Goal: Information Seeking & Learning: Learn about a topic

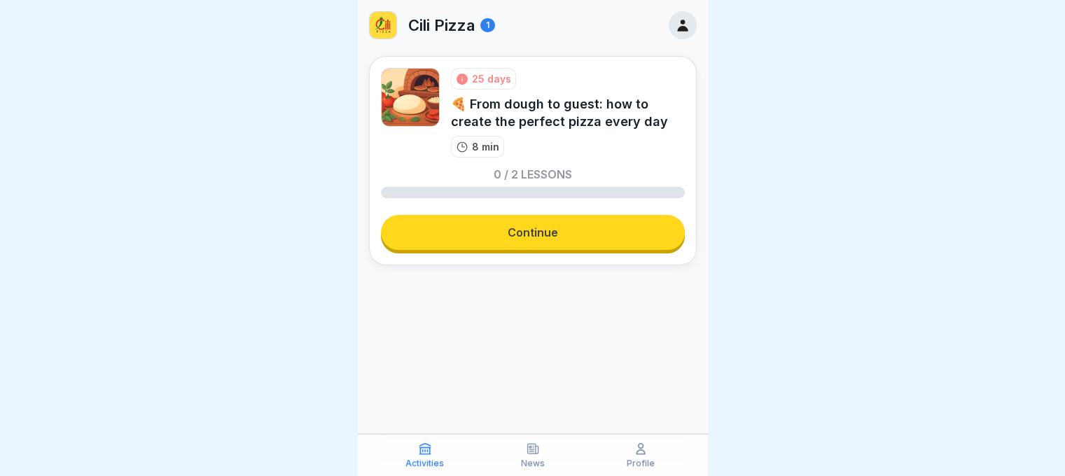
click at [506, 248] on link "Continue" at bounding box center [533, 232] width 304 height 35
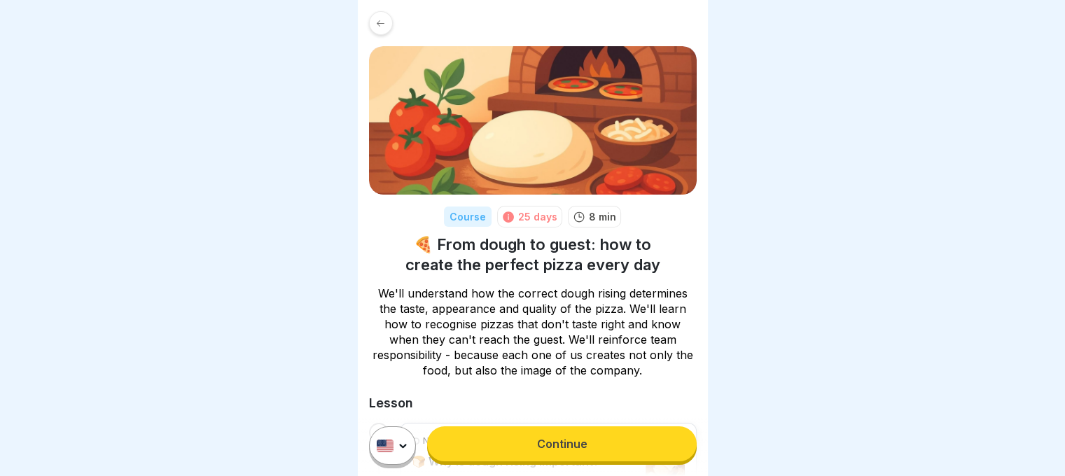
click at [561, 448] on link "Continue" at bounding box center [561, 444] width 269 height 35
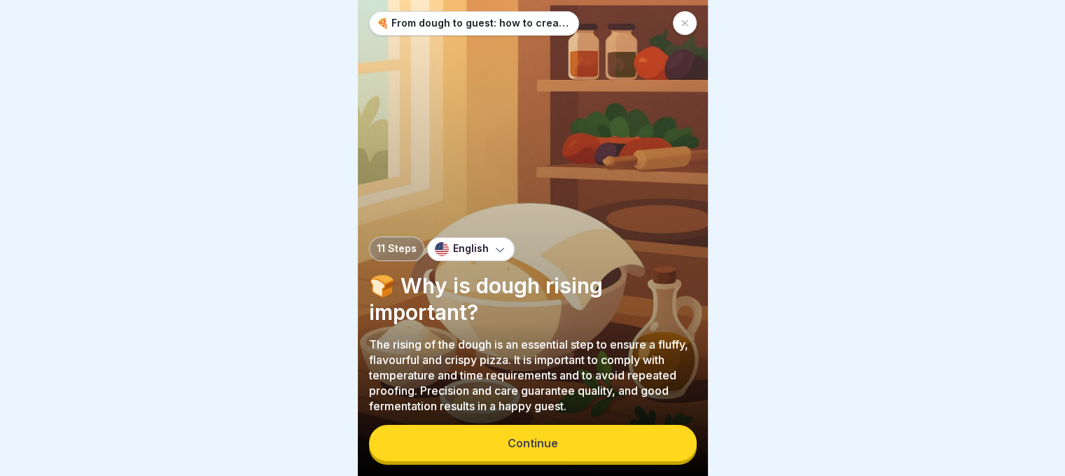
scroll to position [11, 0]
click at [548, 452] on button "Continue" at bounding box center [533, 443] width 328 height 36
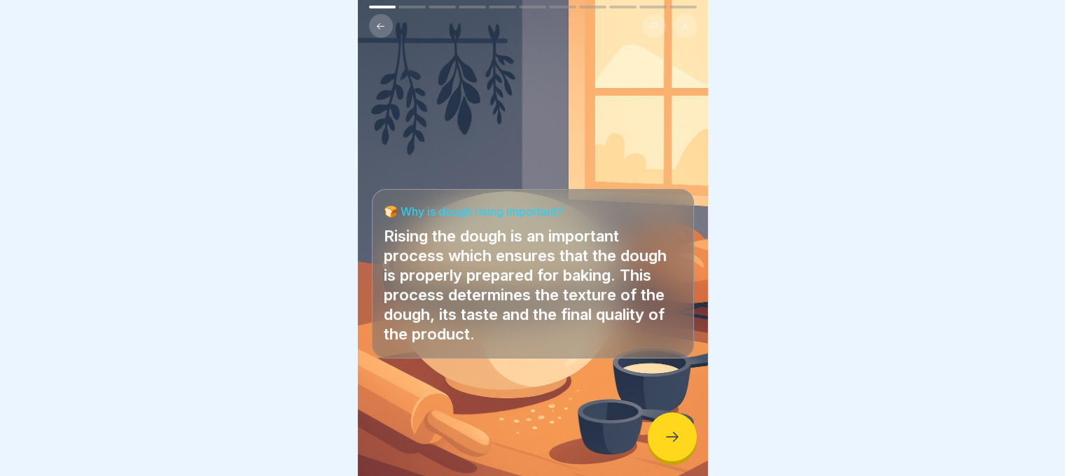
click at [658, 426] on div at bounding box center [672, 437] width 49 height 49
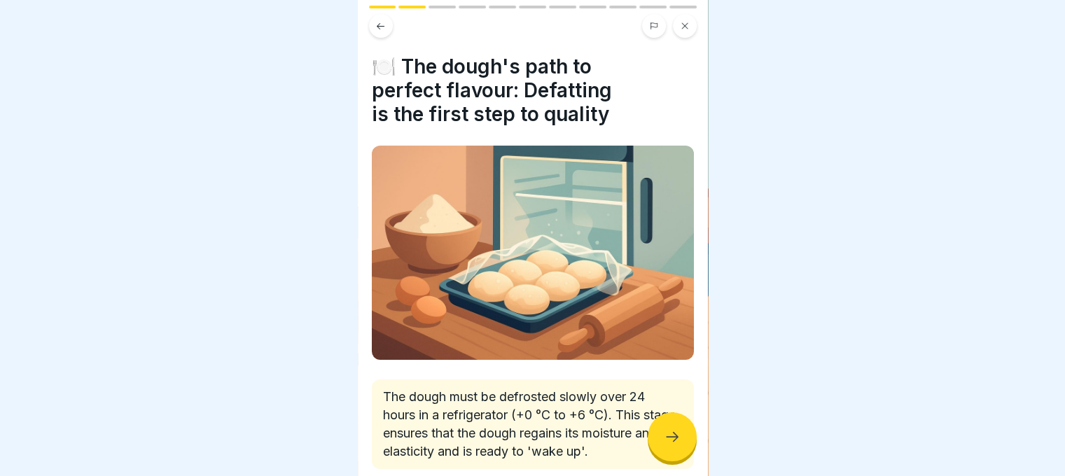
click at [664, 434] on icon at bounding box center [672, 437] width 17 height 17
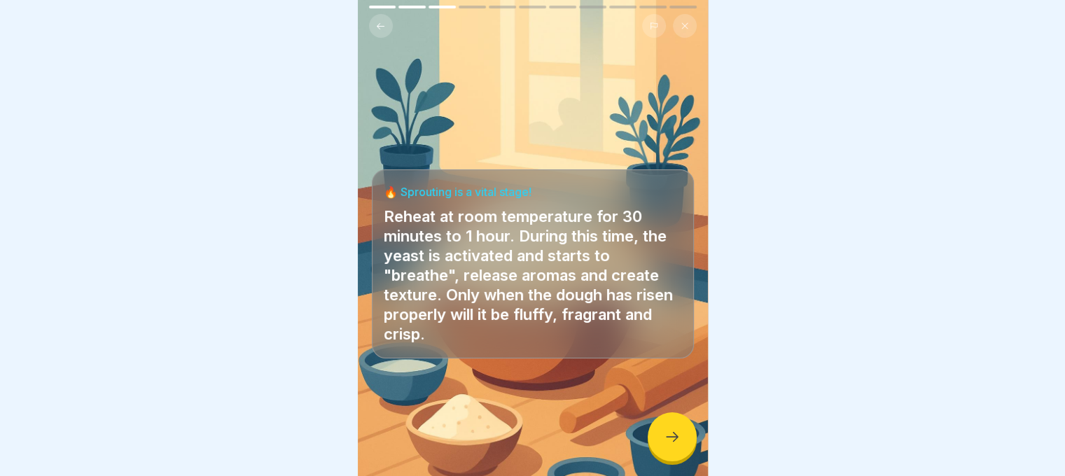
click at [664, 434] on icon at bounding box center [672, 437] width 17 height 17
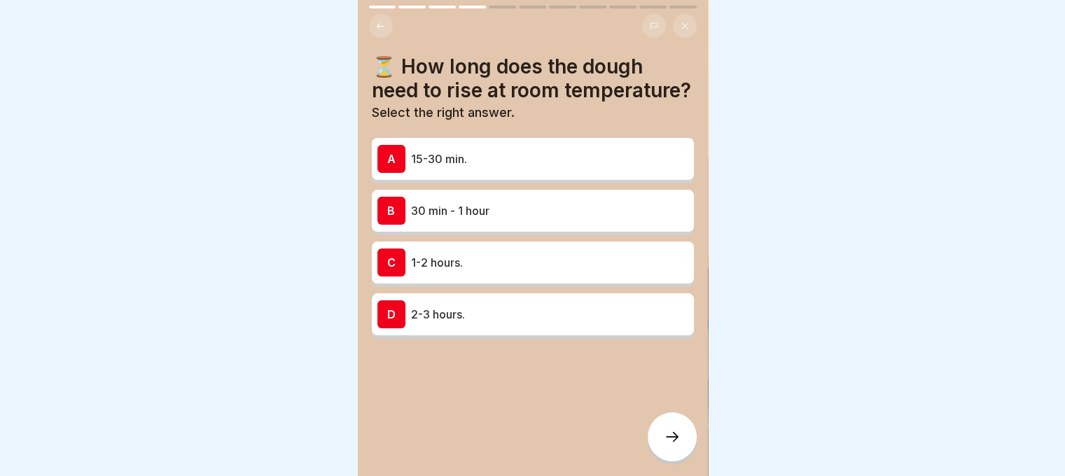
click at [566, 212] on div "B 30 min - 1 hour" at bounding box center [533, 211] width 311 height 28
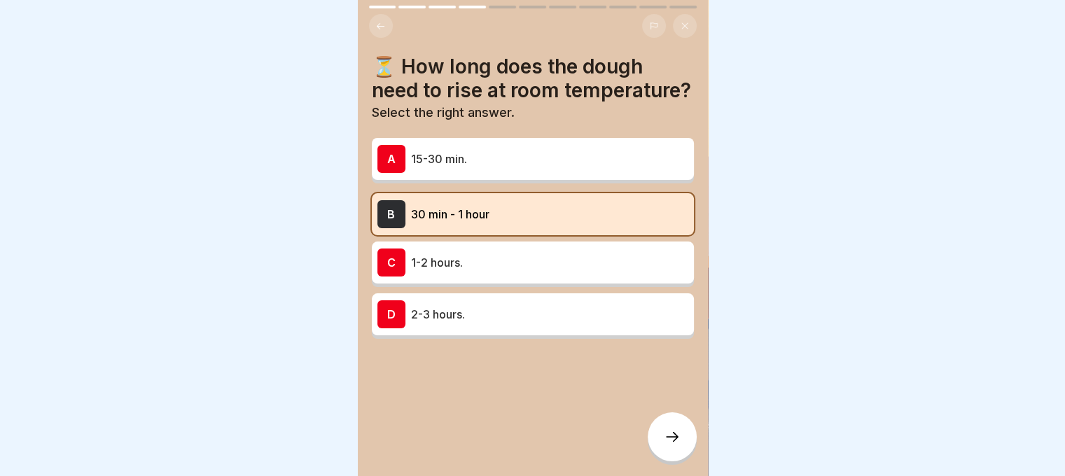
click at [663, 440] on div at bounding box center [672, 437] width 49 height 49
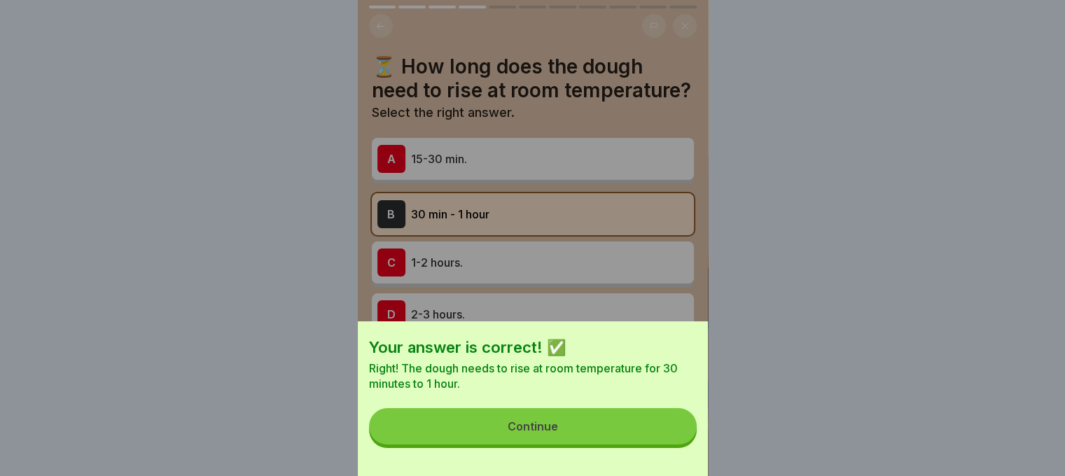
click at [661, 441] on button "Continue" at bounding box center [533, 426] width 328 height 36
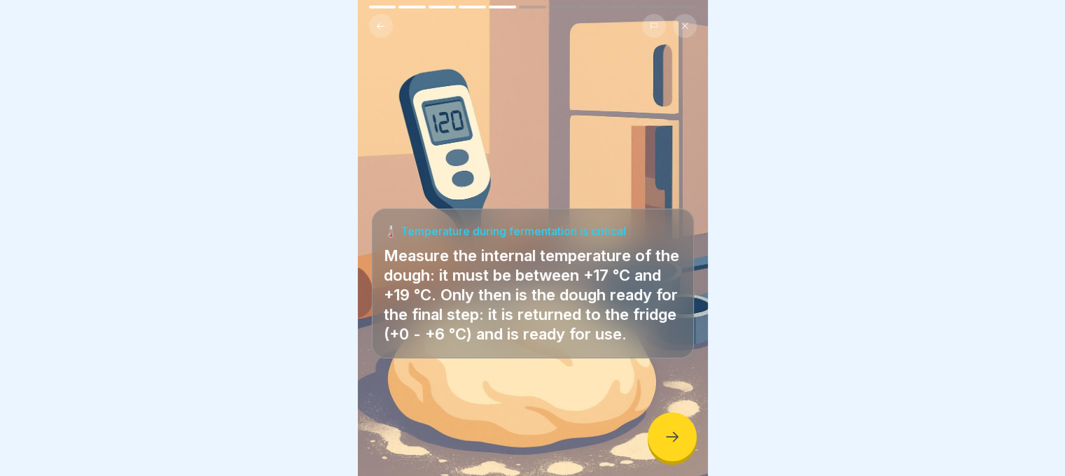
click at [661, 435] on div at bounding box center [672, 437] width 49 height 49
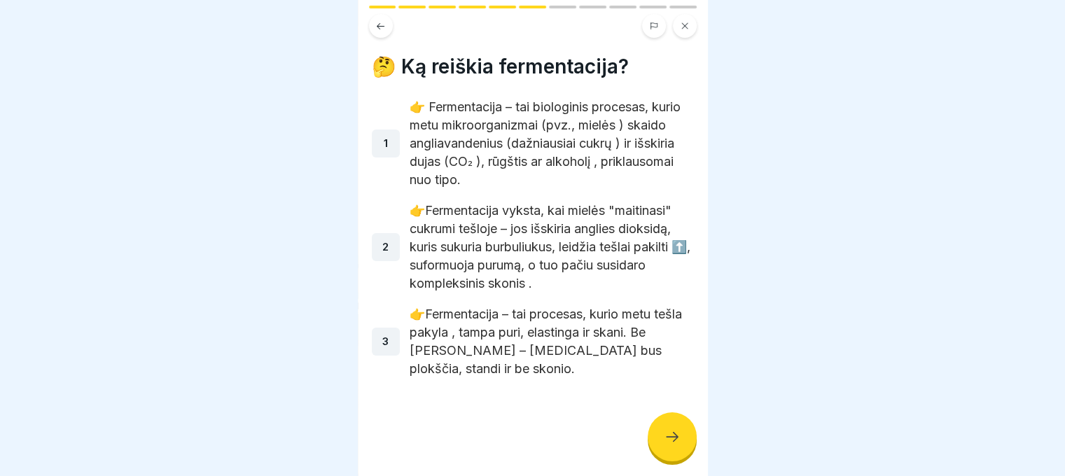
click at [661, 435] on div at bounding box center [672, 437] width 49 height 49
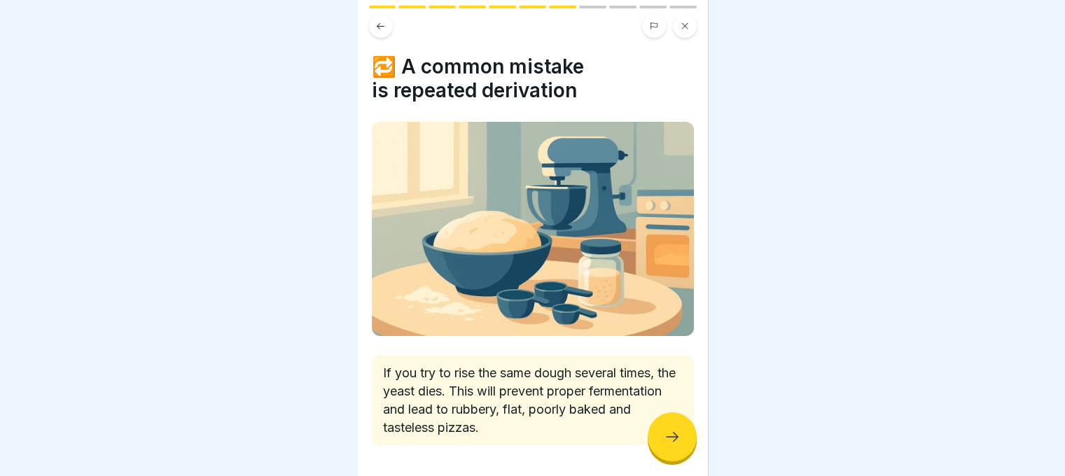
click at [661, 432] on div at bounding box center [672, 437] width 49 height 49
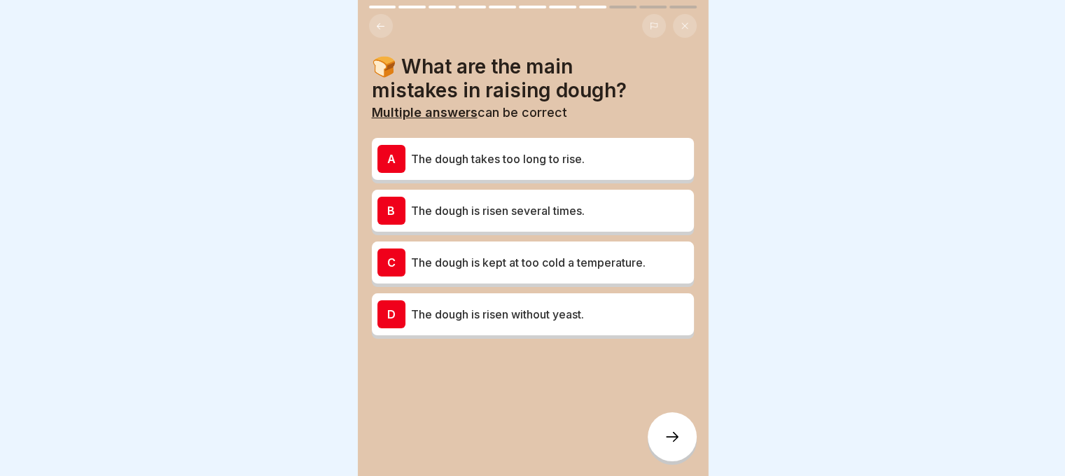
click at [661, 432] on div at bounding box center [672, 437] width 49 height 49
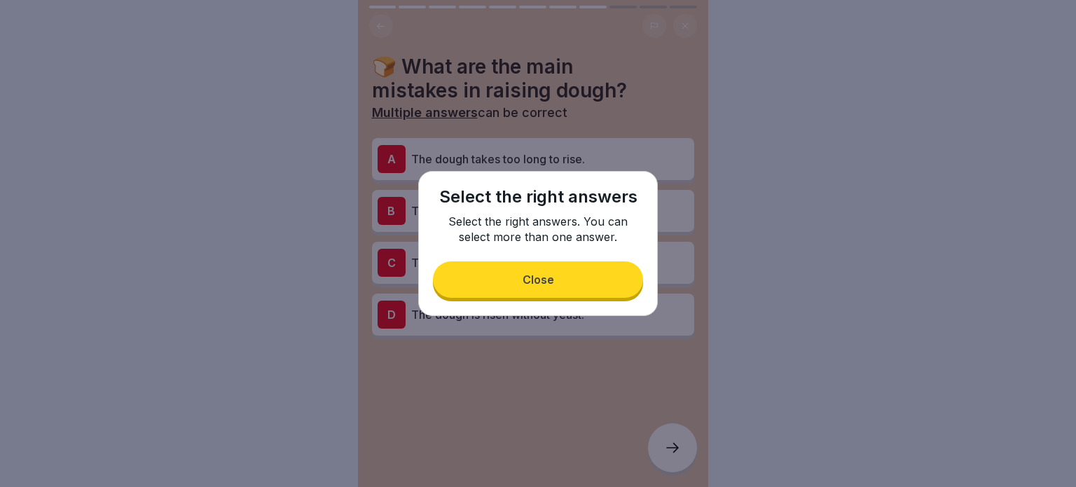
click at [597, 269] on button "Close" at bounding box center [538, 279] width 210 height 36
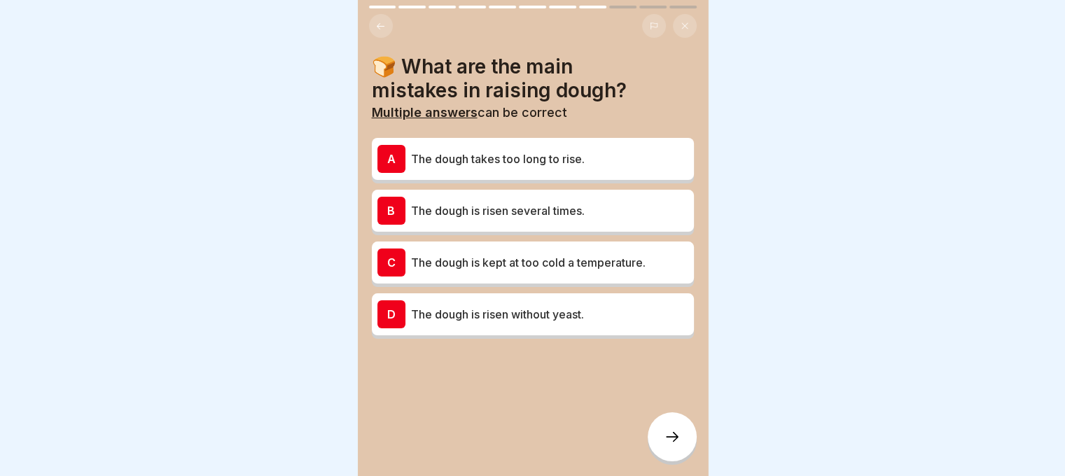
click at [653, 436] on div at bounding box center [672, 437] width 49 height 49
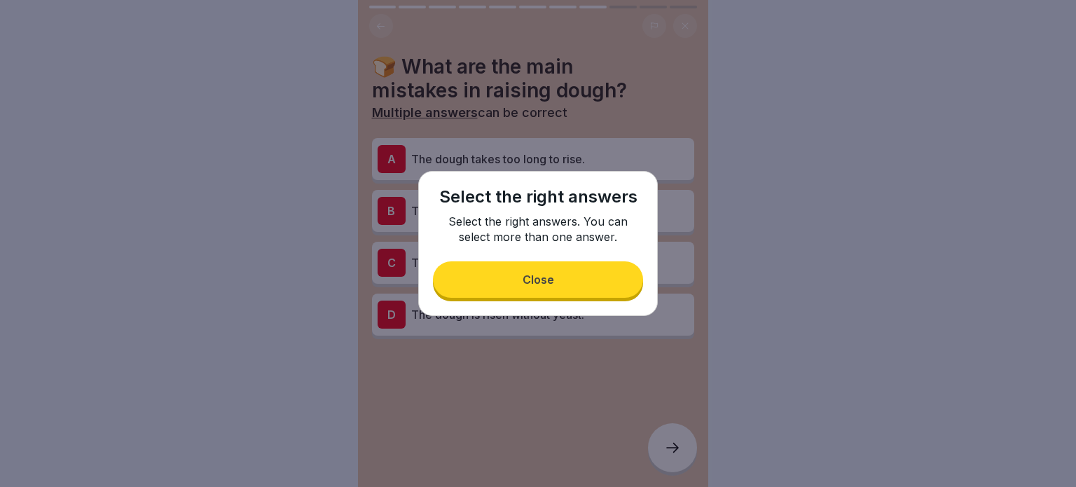
drag, startPoint x: 529, startPoint y: 285, endPoint x: 527, endPoint y: 265, distance: 20.5
click at [529, 272] on button "Close" at bounding box center [538, 279] width 210 height 36
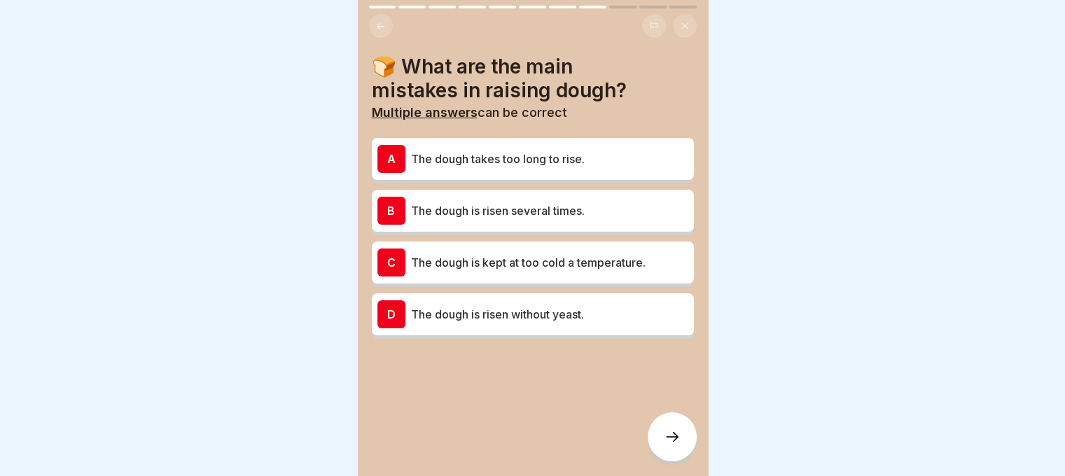
click at [514, 214] on p "The dough is risen several times." at bounding box center [549, 210] width 277 height 17
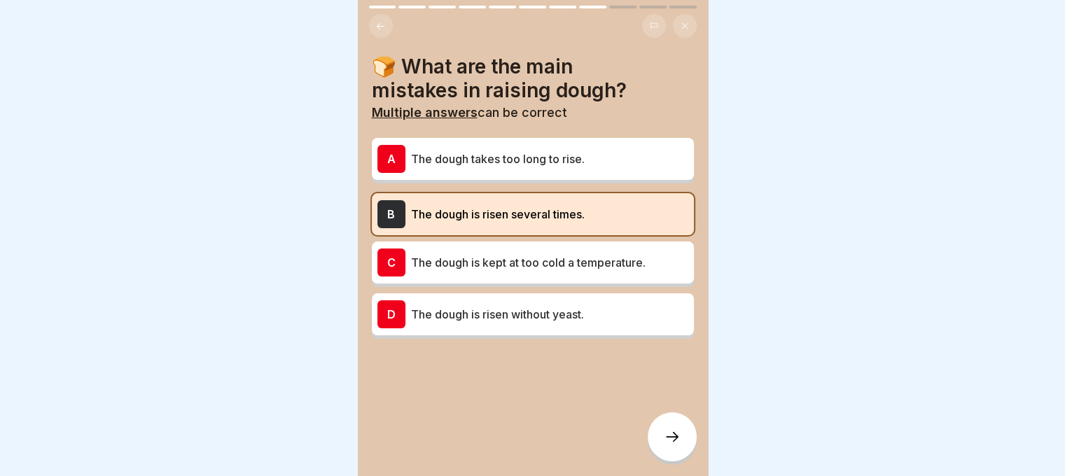
click at [672, 440] on div at bounding box center [672, 437] width 49 height 49
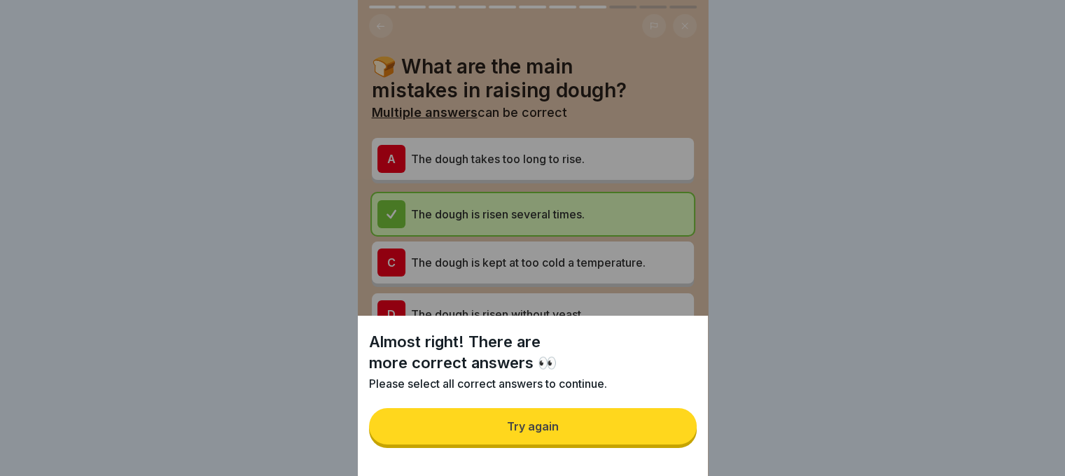
click at [665, 434] on button "Try again" at bounding box center [533, 426] width 328 height 36
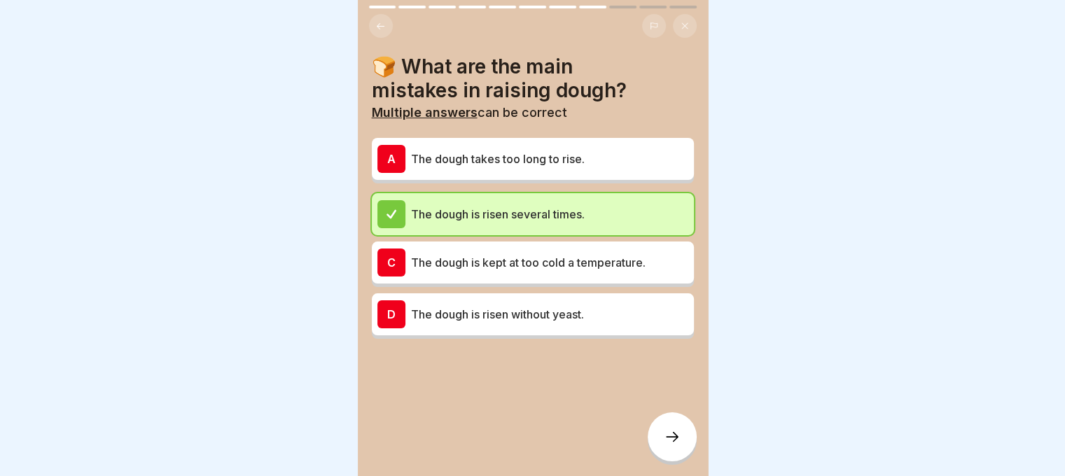
click at [504, 154] on p "The dough takes too long to rise." at bounding box center [549, 159] width 277 height 17
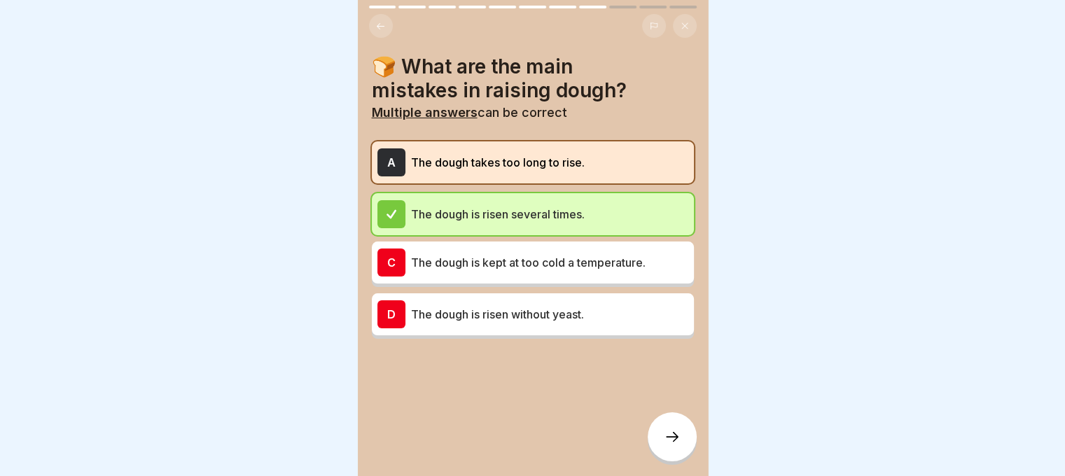
click at [670, 441] on div at bounding box center [672, 437] width 49 height 49
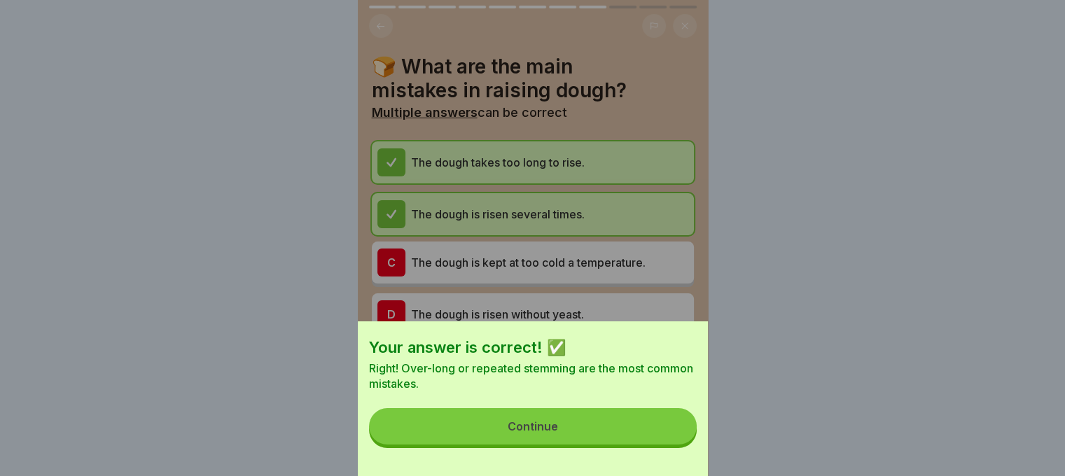
click at [669, 434] on button "Continue" at bounding box center [533, 426] width 328 height 36
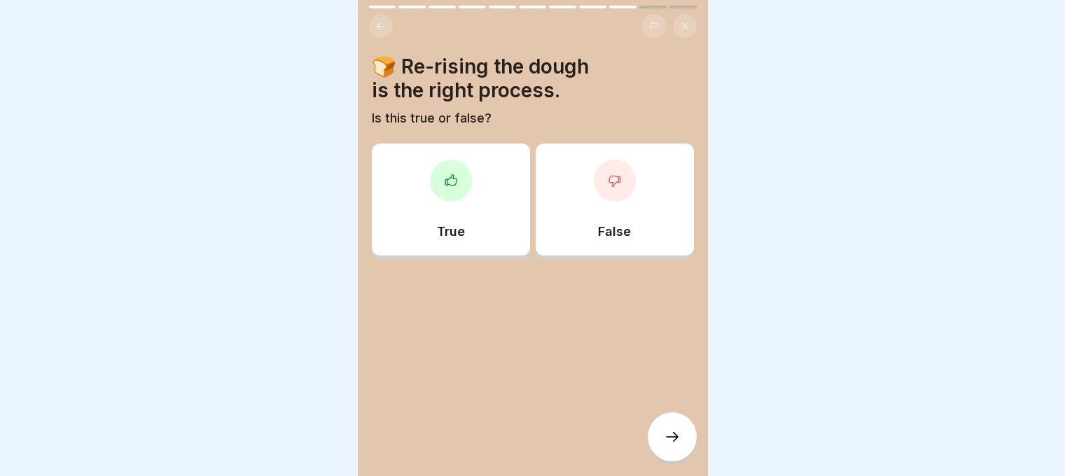
click at [629, 202] on div "False" at bounding box center [615, 200] width 158 height 112
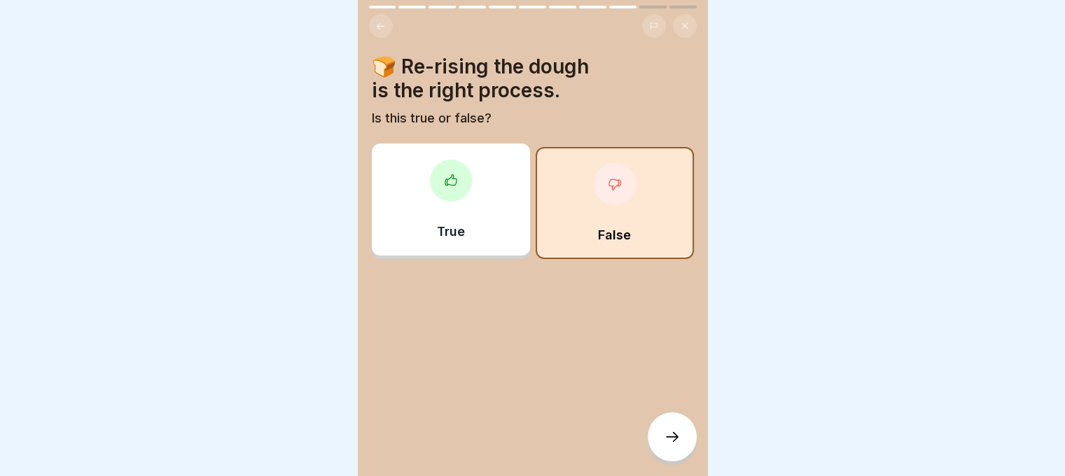
click at [663, 432] on div at bounding box center [672, 437] width 49 height 49
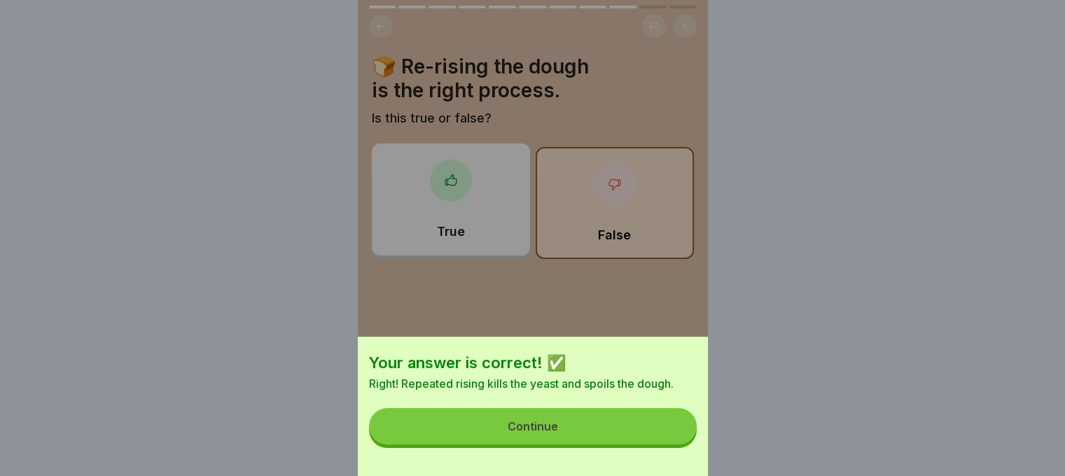
click at [611, 445] on button "Continue" at bounding box center [533, 426] width 328 height 36
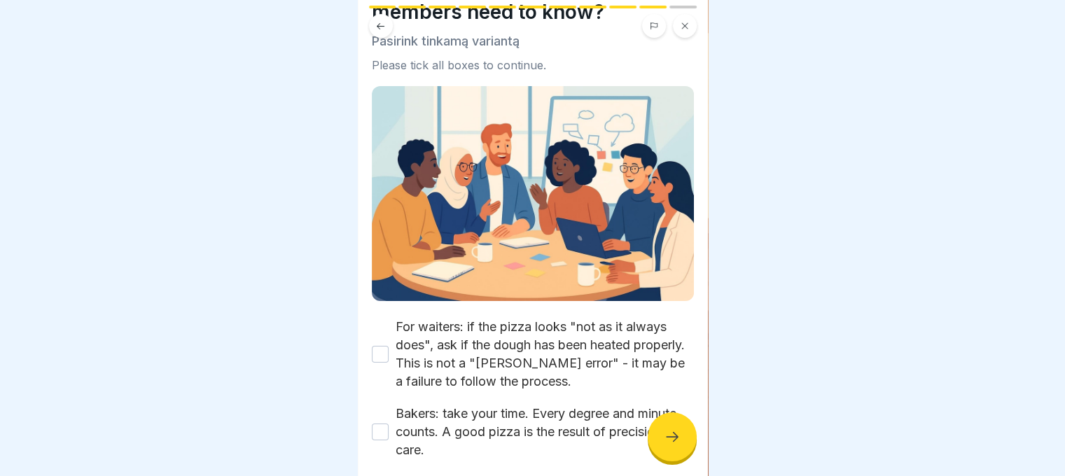
scroll to position [138, 0]
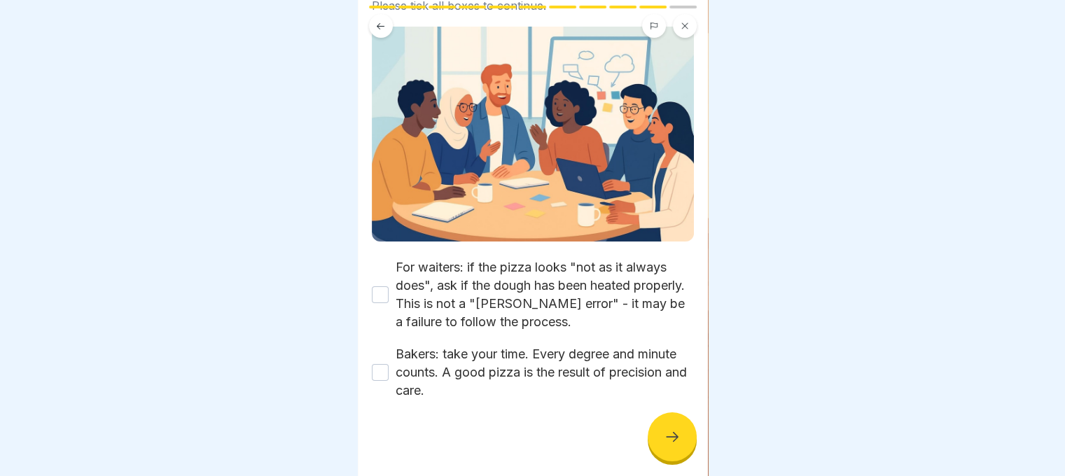
click at [387, 288] on button "For waiters: if the pizza looks "not as it always does", ask if the dough has b…" at bounding box center [380, 294] width 17 height 17
click at [375, 366] on button "Bakers: take your time. Every degree and minute counts. A good pizza is the res…" at bounding box center [380, 372] width 17 height 17
click at [667, 429] on div at bounding box center [672, 437] width 49 height 49
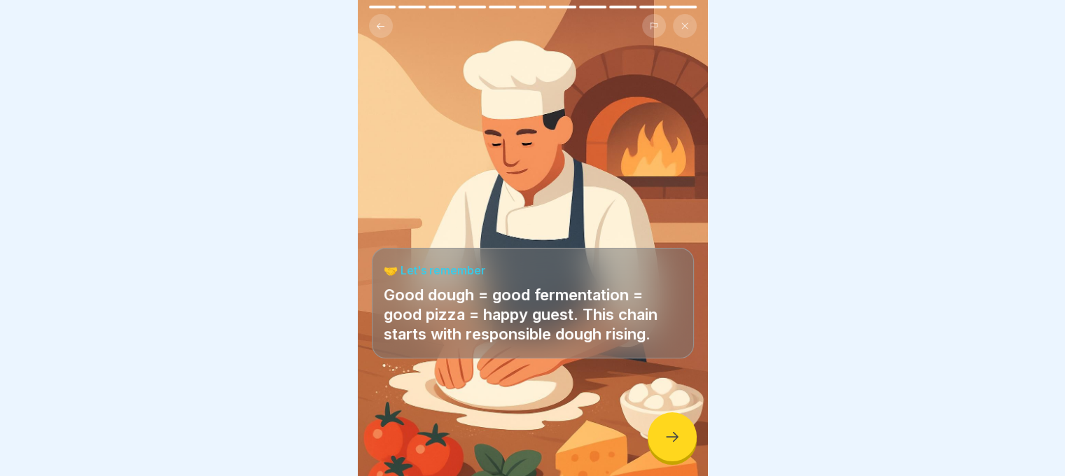
click at [672, 445] on icon at bounding box center [672, 437] width 17 height 17
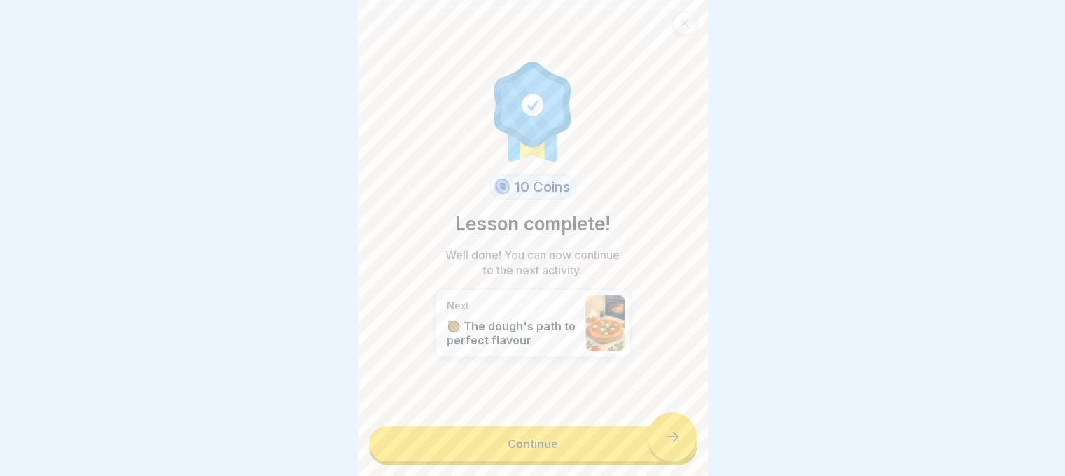
click at [672, 445] on link "Continue" at bounding box center [533, 444] width 328 height 35
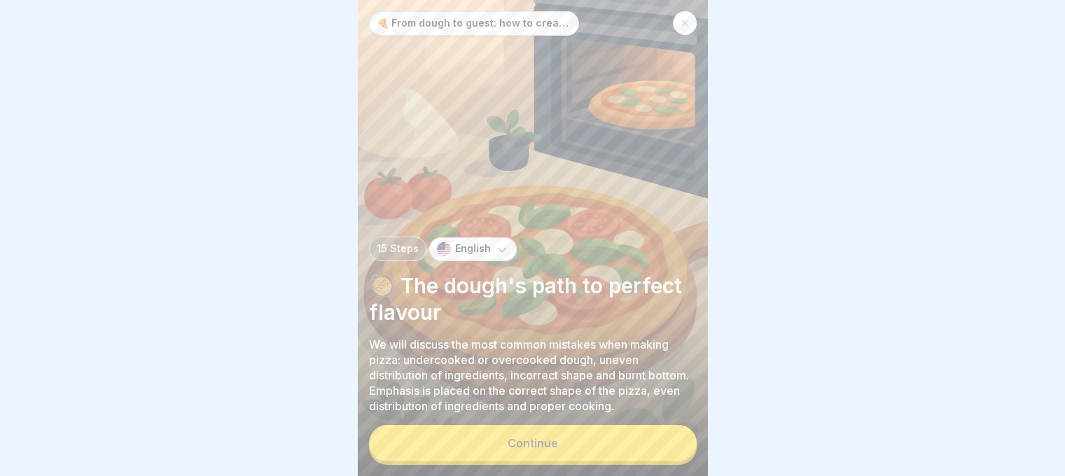
click at [666, 442] on button "Continue" at bounding box center [533, 443] width 328 height 36
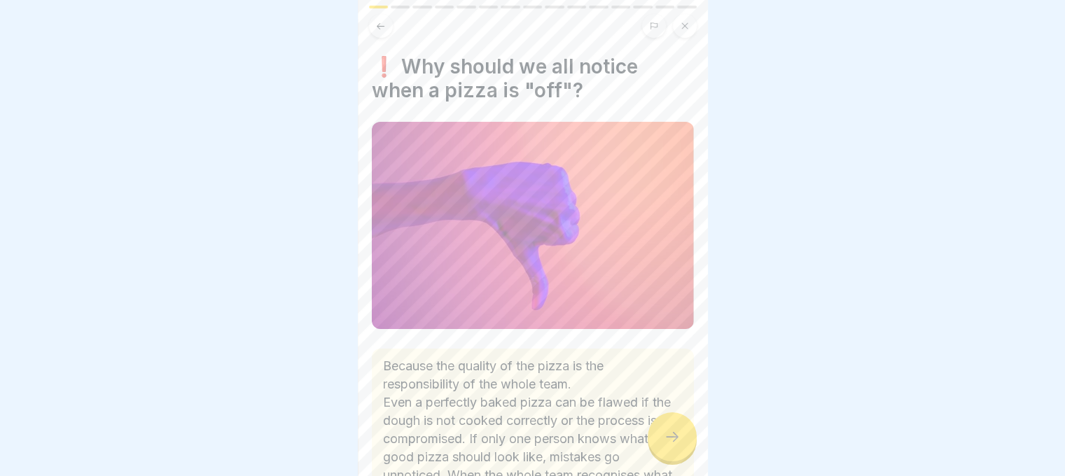
click at [663, 451] on div at bounding box center [672, 437] width 49 height 49
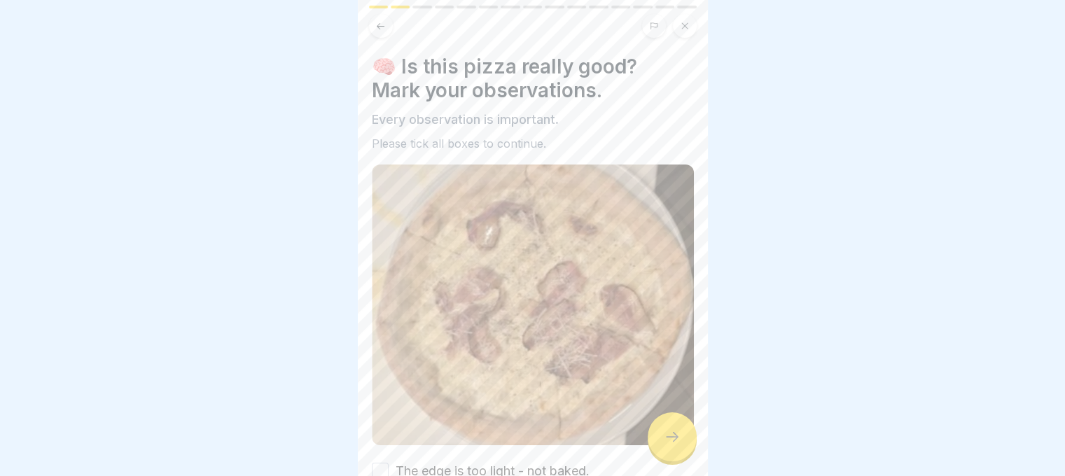
click at [662, 451] on div at bounding box center [672, 437] width 49 height 49
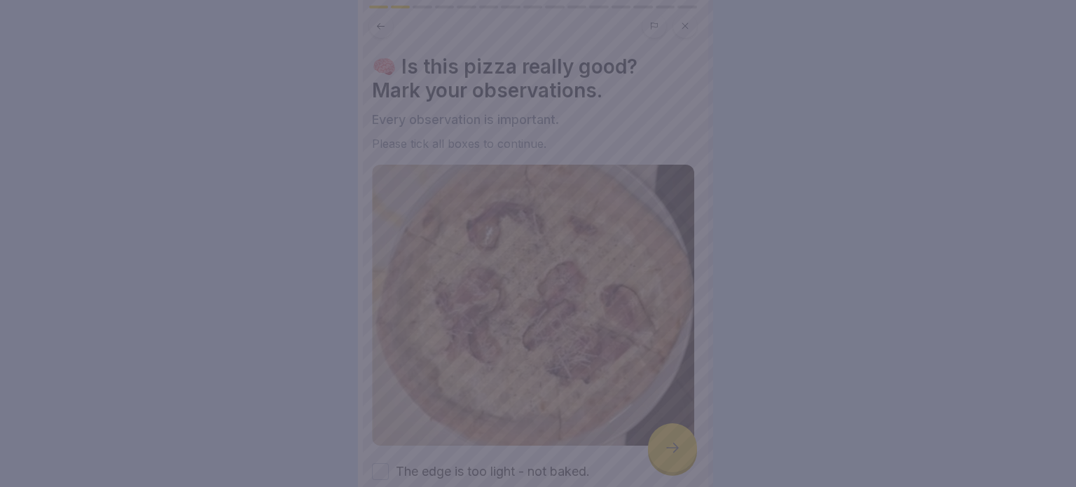
click at [662, 450] on div at bounding box center [538, 243] width 1076 height 487
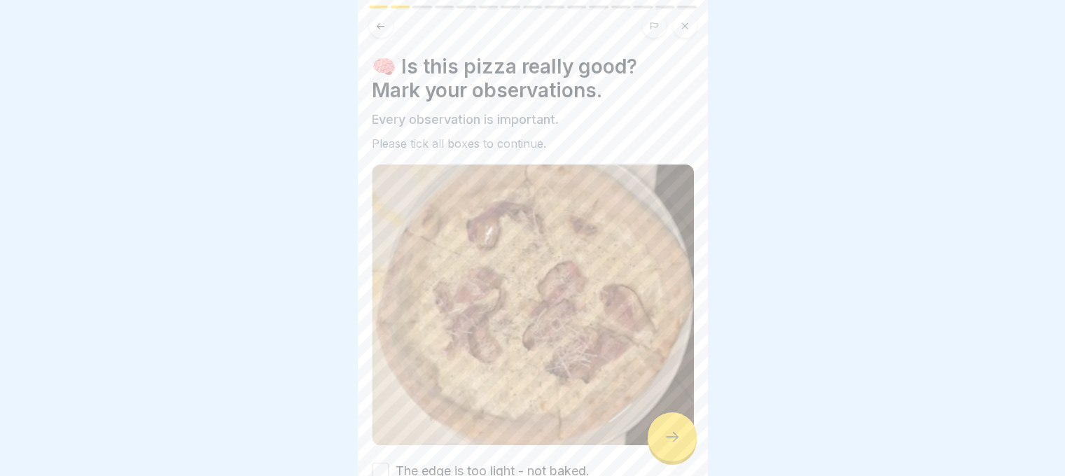
scroll to position [129, 0]
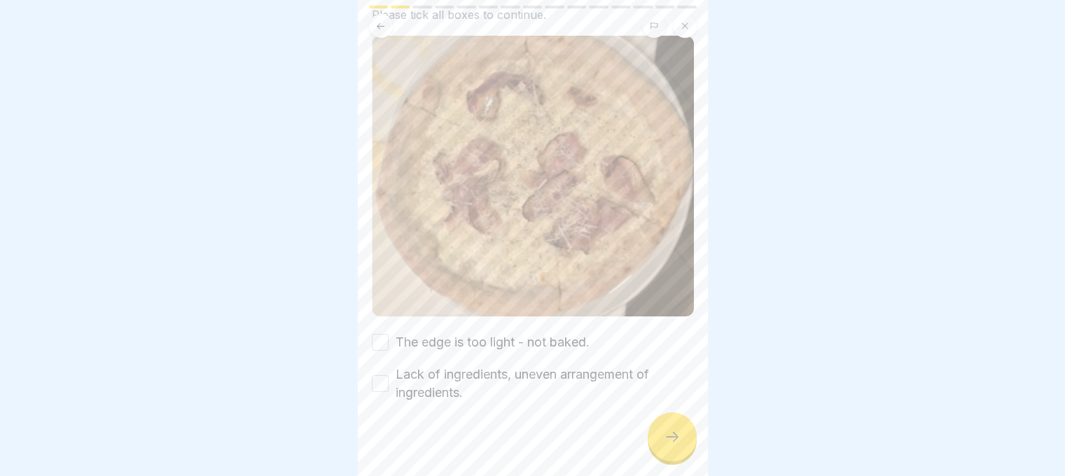
click at [387, 334] on button "The edge is too light - not baked." at bounding box center [380, 342] width 17 height 17
click at [378, 382] on button "Lack of ingredients, uneven arrangement of ingredients." at bounding box center [380, 383] width 17 height 17
click at [665, 445] on icon at bounding box center [672, 437] width 17 height 17
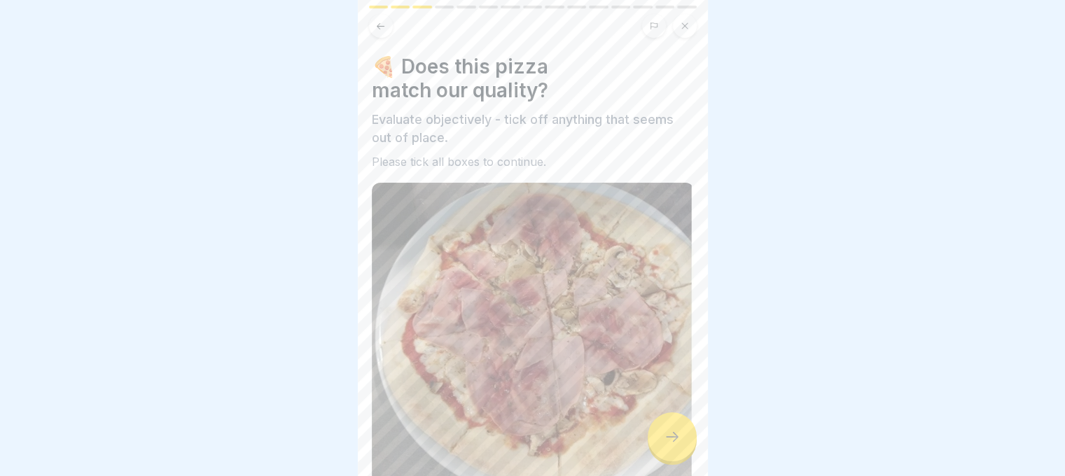
click at [665, 445] on icon at bounding box center [672, 437] width 17 height 17
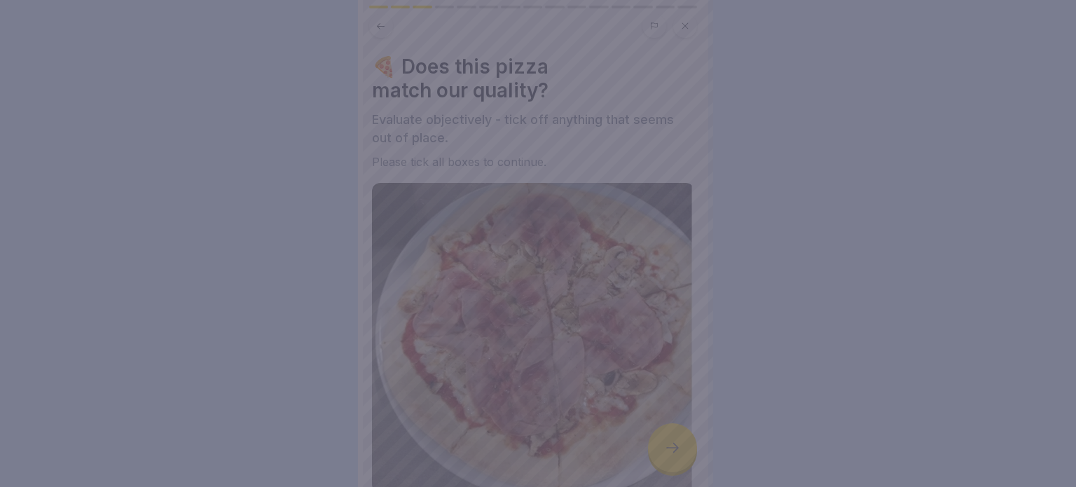
click at [665, 450] on div at bounding box center [538, 243] width 1076 height 487
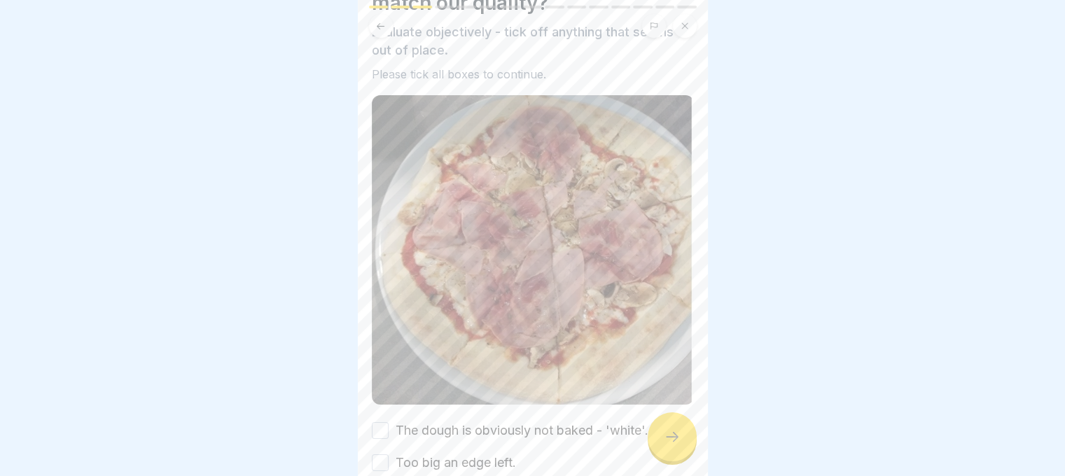
scroll to position [157, 0]
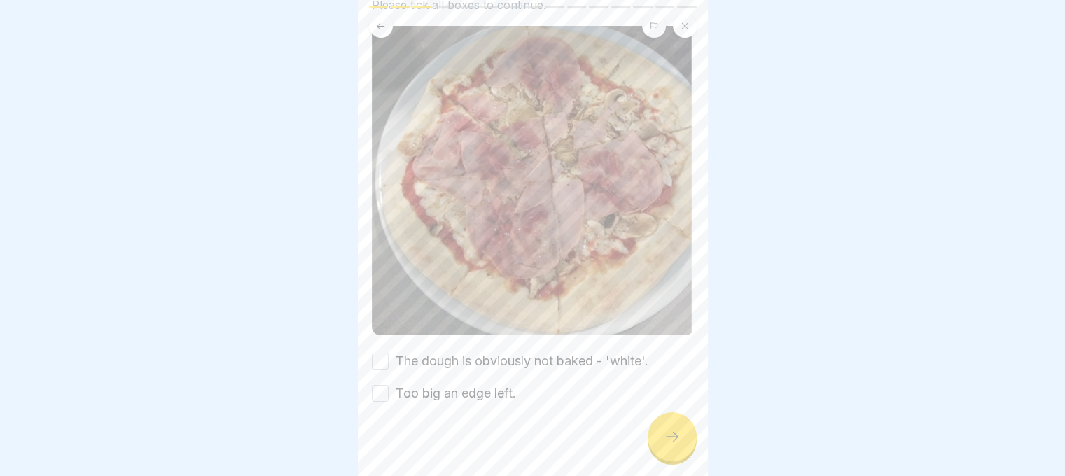
click at [378, 353] on button "The dough is obviously not baked - 'white'." at bounding box center [380, 361] width 17 height 17
click at [380, 387] on button "Too big an edge left." at bounding box center [380, 393] width 17 height 17
click at [649, 433] on div at bounding box center [533, 445] width 322 height 84
drag, startPoint x: 709, startPoint y: 441, endPoint x: 698, endPoint y: 442, distance: 11.2
click at [709, 443] on div at bounding box center [532, 238] width 1065 height 476
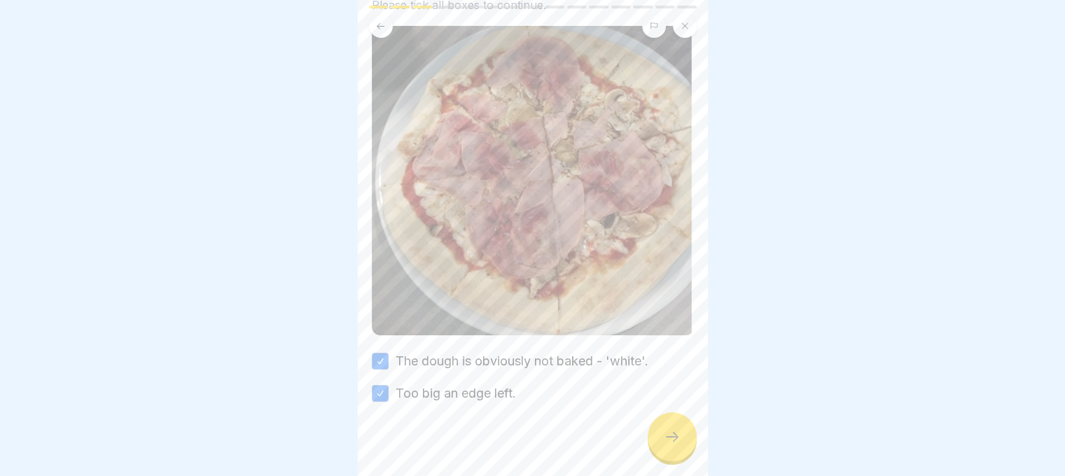
click at [669, 441] on icon at bounding box center [672, 437] width 17 height 17
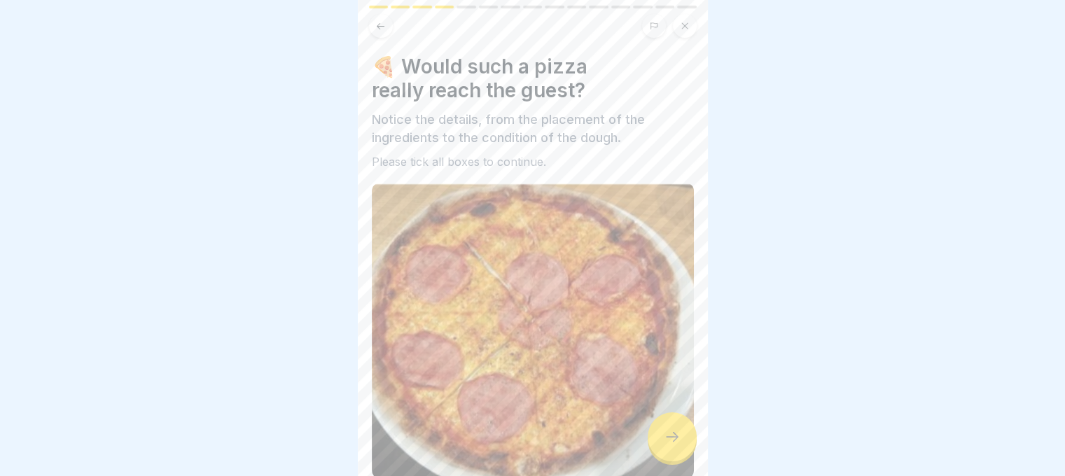
click at [674, 438] on div at bounding box center [672, 437] width 49 height 49
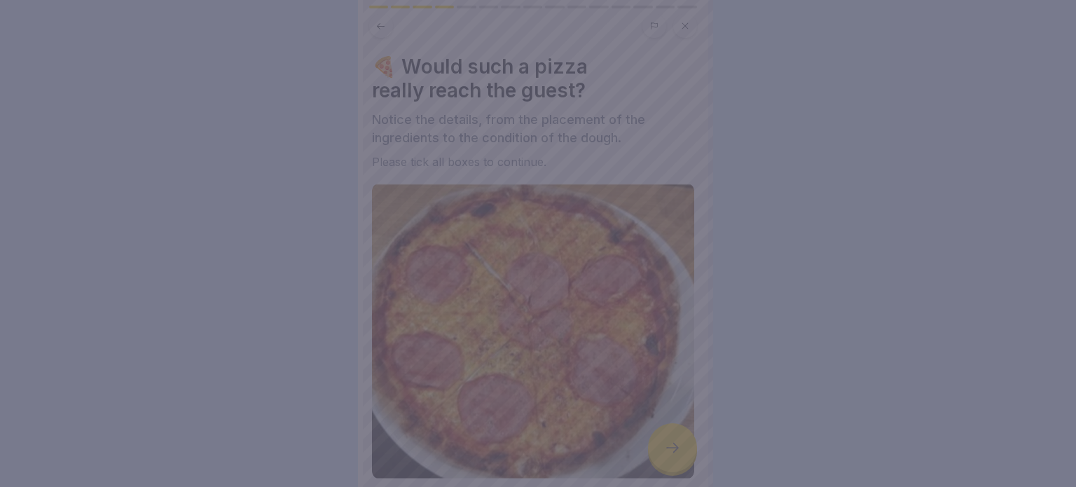
click at [672, 437] on div at bounding box center [538, 243] width 1076 height 487
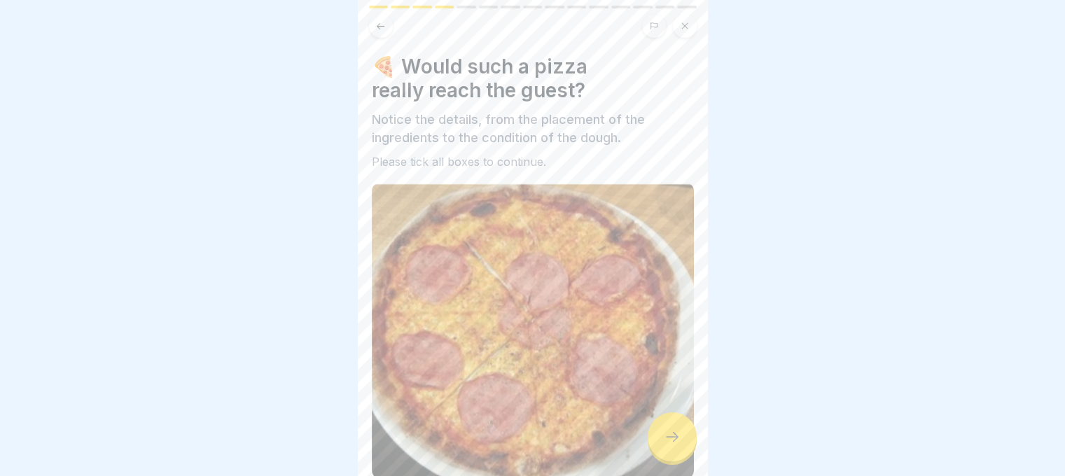
scroll to position [144, 0]
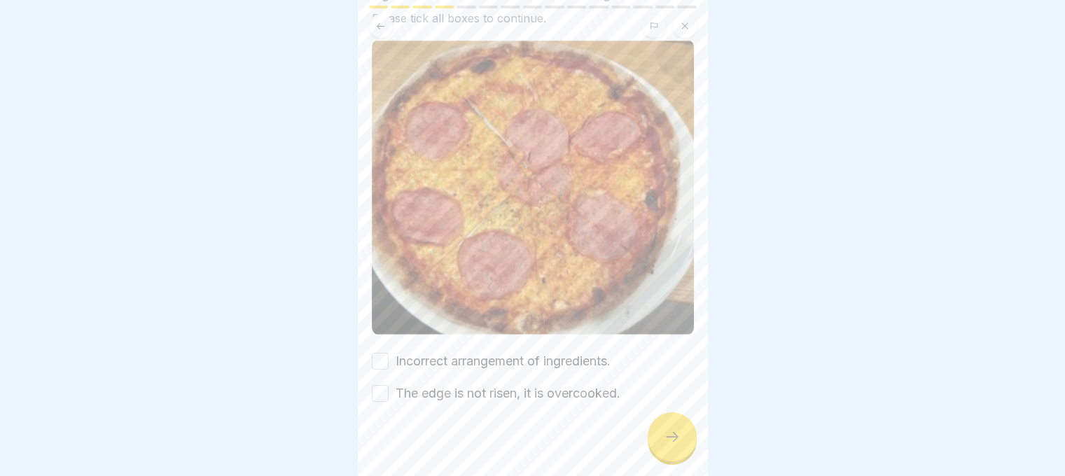
click at [378, 354] on button "Incorrect arrangement of ingredients." at bounding box center [380, 361] width 17 height 17
click at [384, 385] on button "The edge is not risen, it is overcooked." at bounding box center [380, 393] width 17 height 17
click at [656, 455] on div at bounding box center [672, 437] width 49 height 49
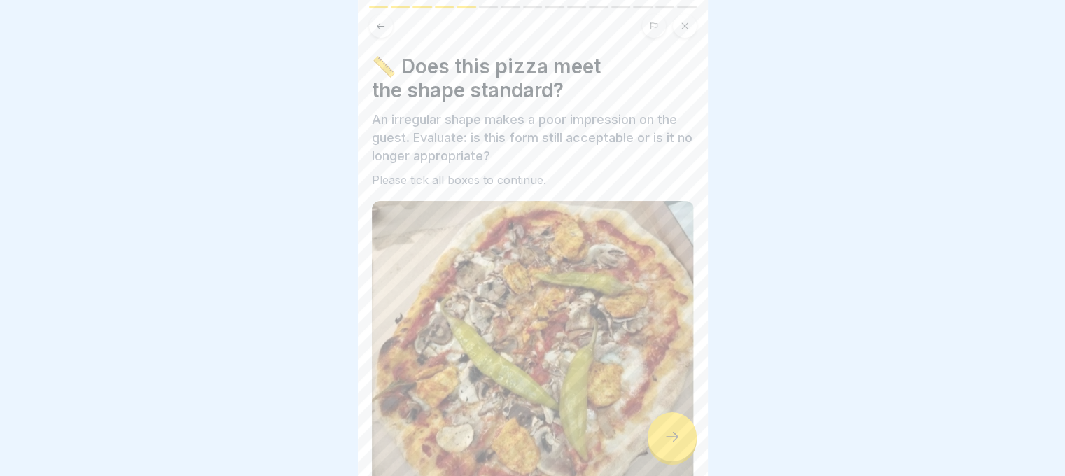
scroll to position [197, 0]
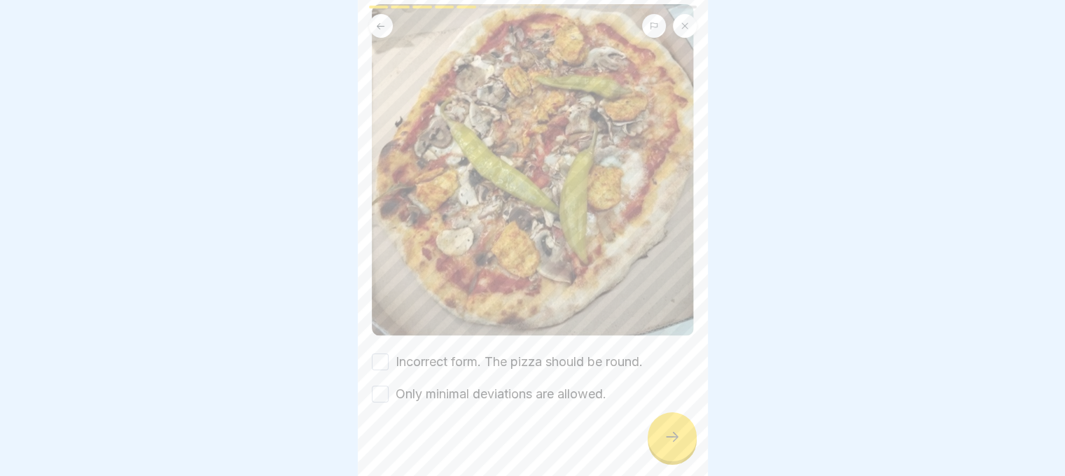
click at [378, 354] on button "Incorrect form. The pizza should be round." at bounding box center [380, 362] width 17 height 17
click at [378, 382] on div "📏 Does this pizza meet the shape standard? An irregular shape makes a poor impr…" at bounding box center [533, 238] width 350 height 476
click at [384, 386] on button "Only minimal deviations are allowed." at bounding box center [380, 394] width 17 height 17
click at [668, 445] on icon at bounding box center [672, 437] width 17 height 17
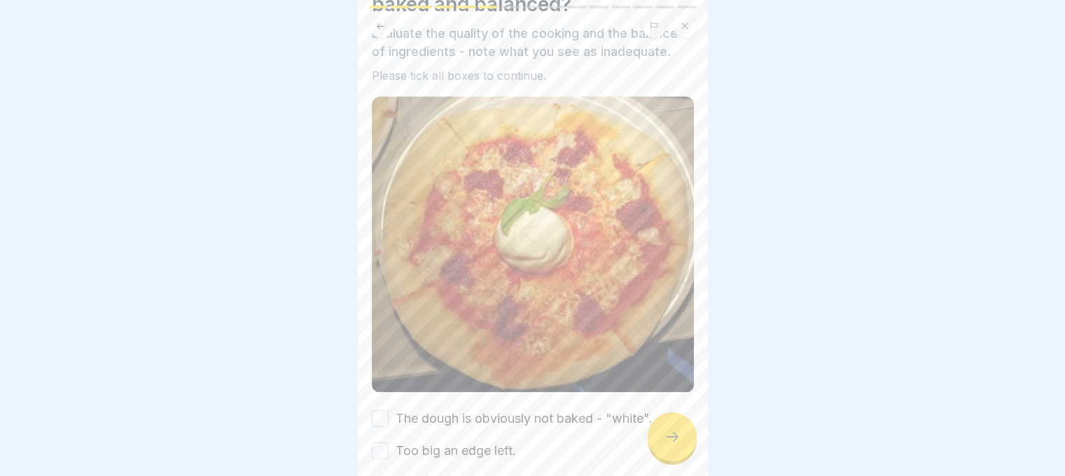
scroll to position [144, 0]
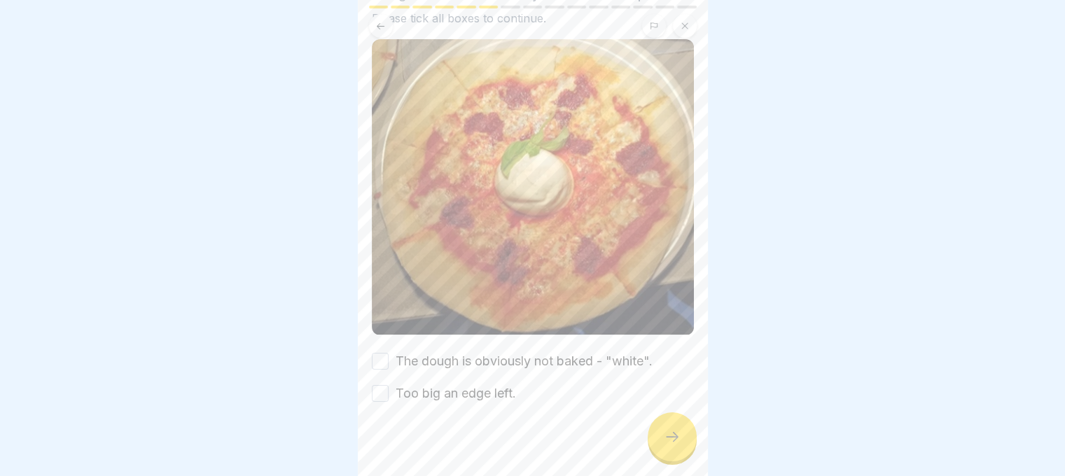
click at [384, 354] on button "The dough is obviously not baked - "white"." at bounding box center [380, 361] width 17 height 17
click at [387, 385] on button "Too big an edge left." at bounding box center [380, 393] width 17 height 17
click at [685, 456] on div at bounding box center [672, 437] width 49 height 49
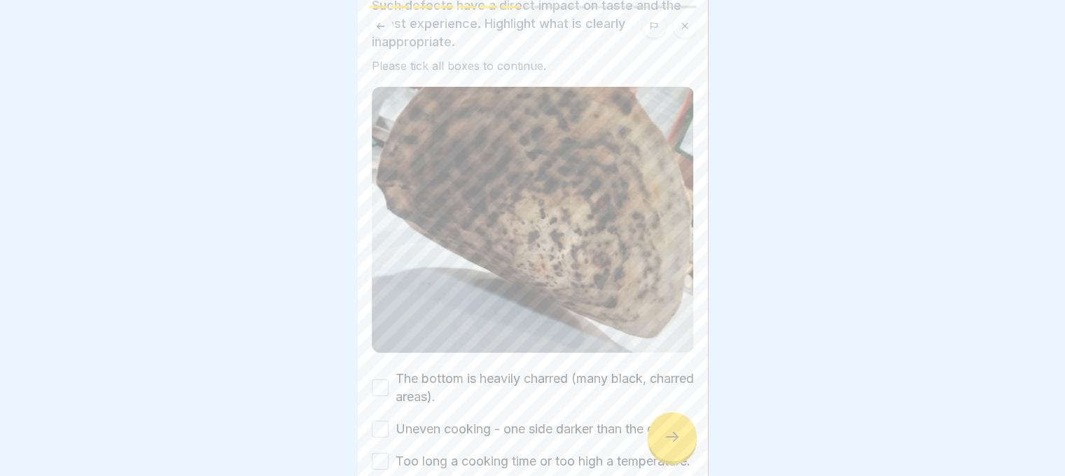
scroll to position [220, 0]
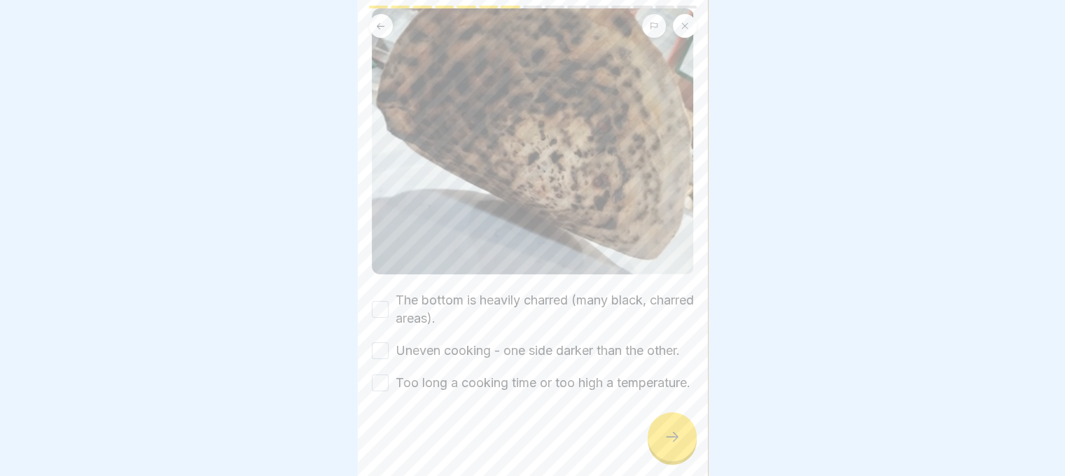
click at [378, 301] on button "The bottom is heavily charred (many black, charred areas)." at bounding box center [380, 309] width 17 height 17
click at [382, 342] on button "Uneven cooking - one side darker than the other." at bounding box center [380, 350] width 17 height 17
click at [375, 375] on button "Too long a cooking time or too high a temperature." at bounding box center [380, 383] width 17 height 17
click at [684, 443] on div at bounding box center [672, 437] width 49 height 49
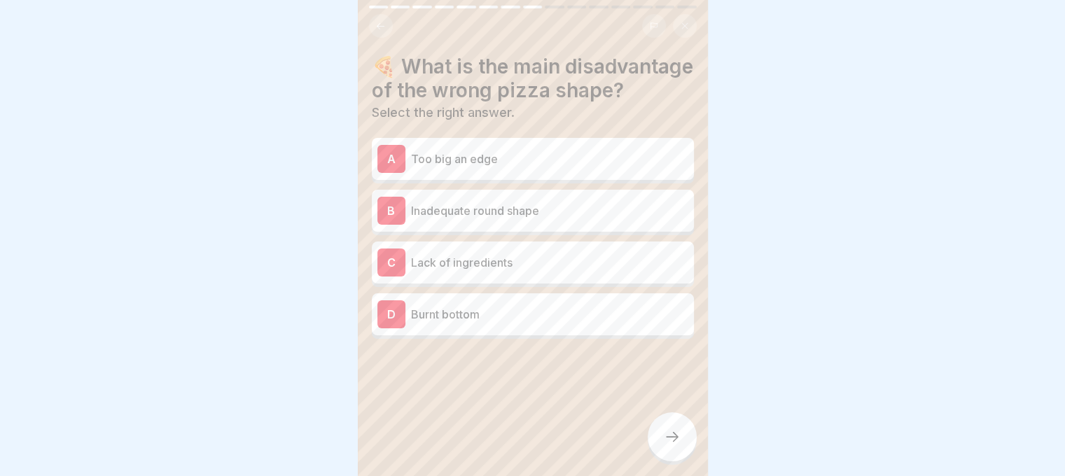
click at [678, 440] on div at bounding box center [672, 437] width 49 height 49
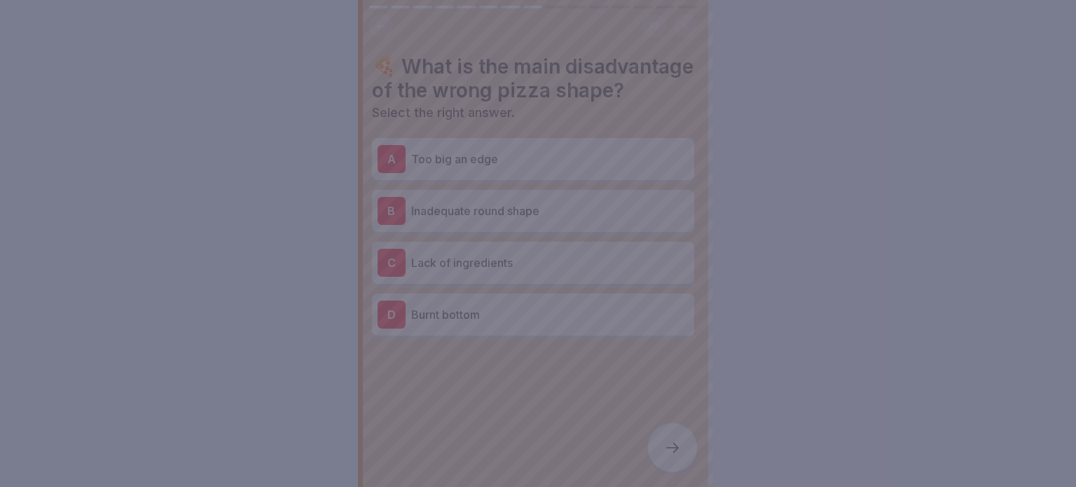
click at [678, 440] on div at bounding box center [538, 243] width 1076 height 487
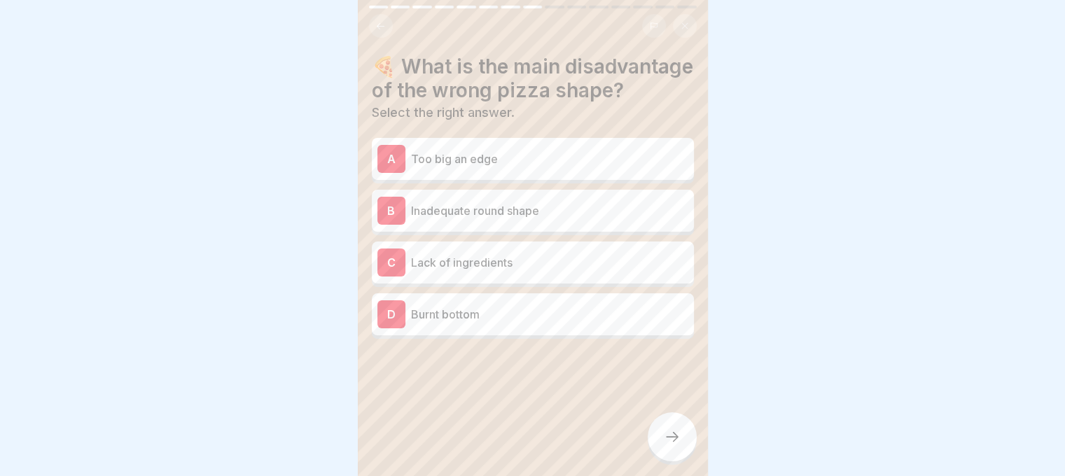
click at [529, 173] on div "A Too big an edge" at bounding box center [533, 159] width 311 height 28
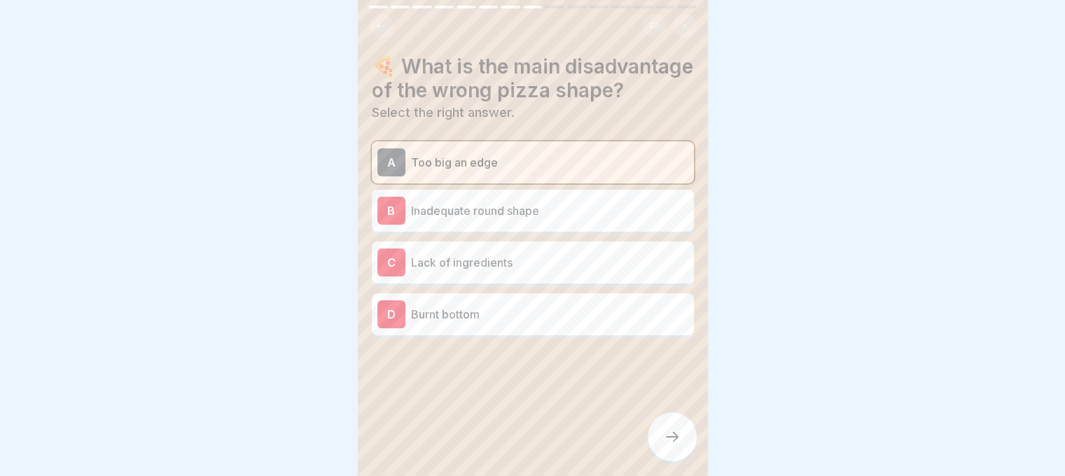
click at [667, 430] on div at bounding box center [672, 437] width 49 height 49
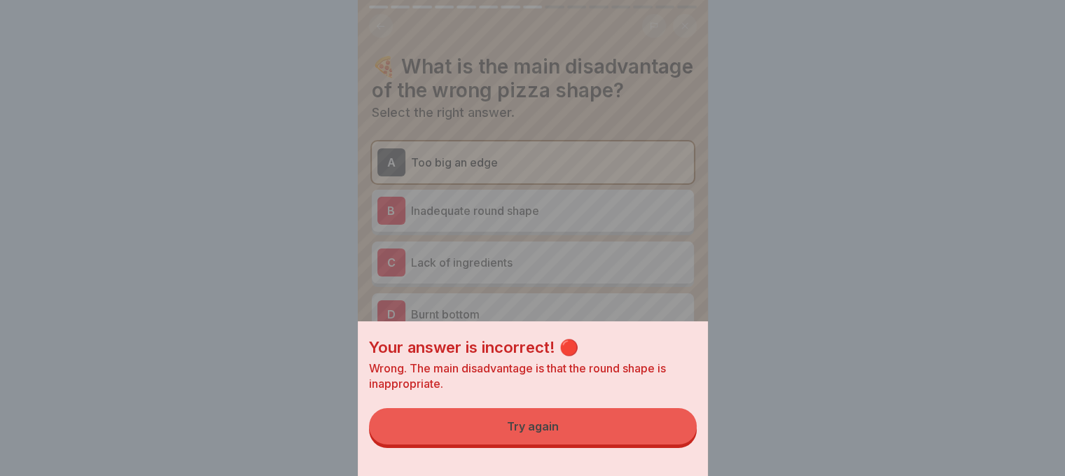
click at [666, 432] on button "Try again" at bounding box center [533, 426] width 328 height 36
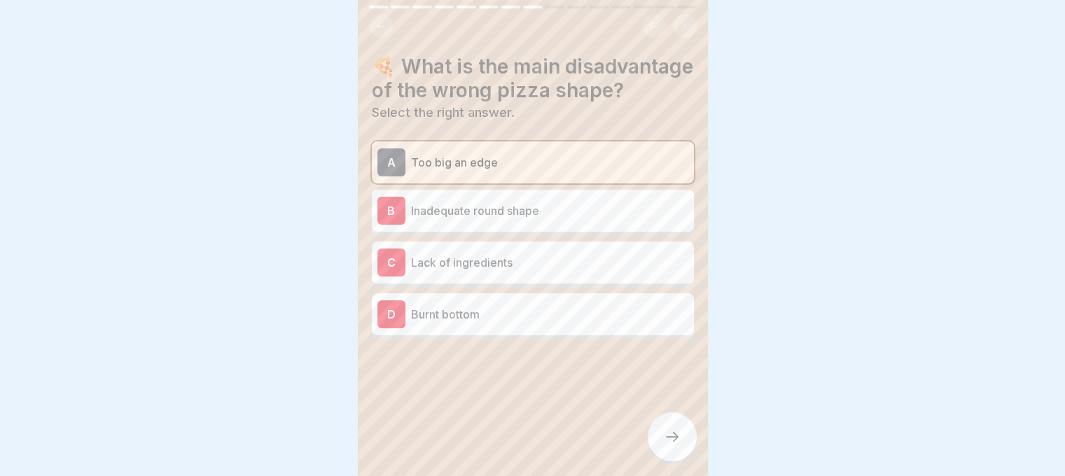
click at [574, 225] on div "B Inadequate round shape" at bounding box center [533, 211] width 311 height 28
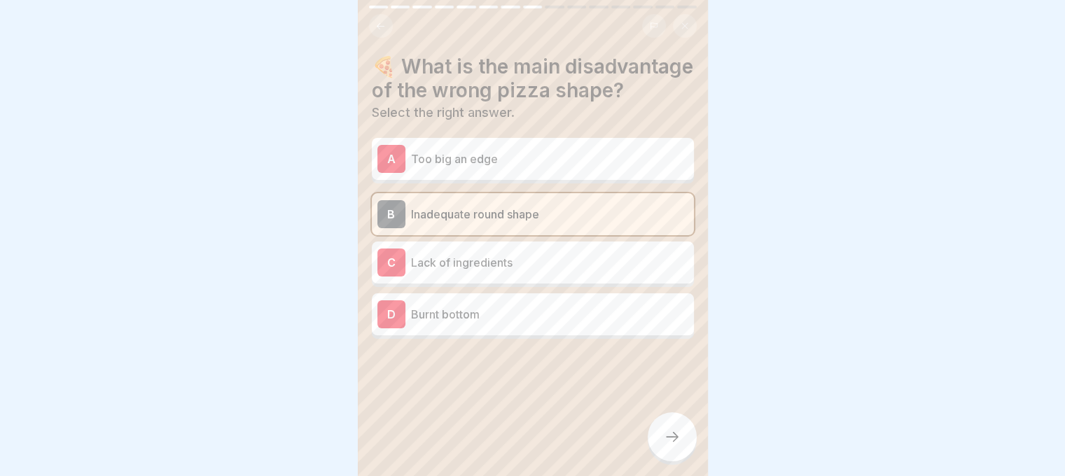
click at [680, 445] on icon at bounding box center [672, 437] width 17 height 17
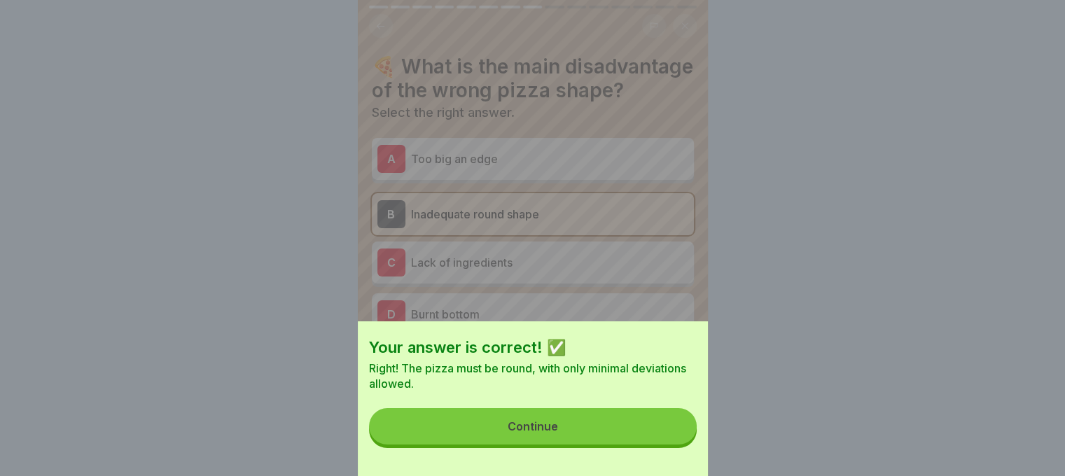
click at [672, 440] on button "Continue" at bounding box center [533, 426] width 328 height 36
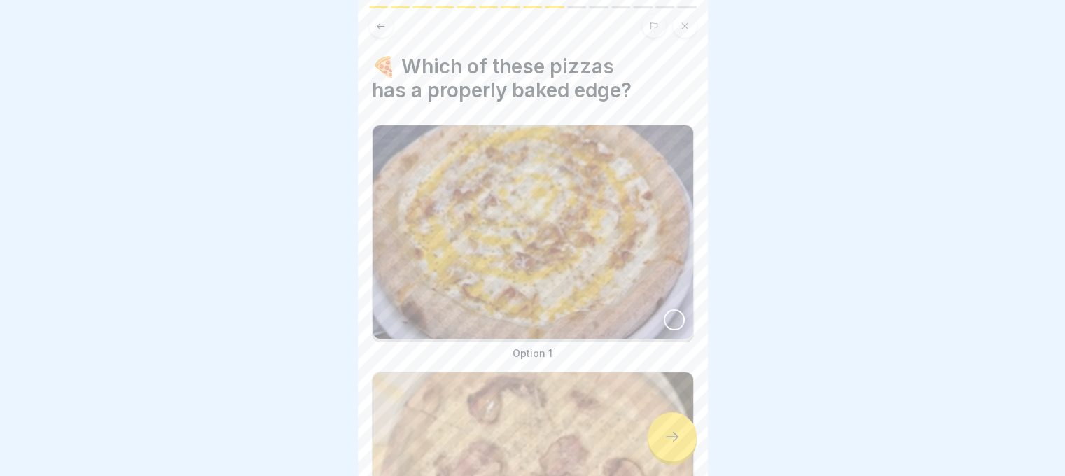
click at [664, 314] on div at bounding box center [674, 320] width 21 height 21
click at [680, 445] on icon at bounding box center [672, 437] width 17 height 17
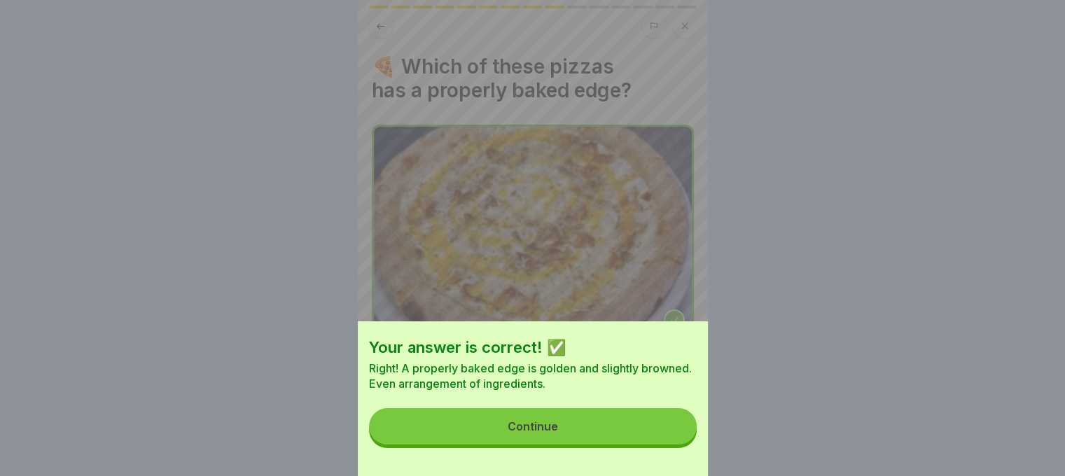
click at [680, 431] on button "Continue" at bounding box center [533, 426] width 328 height 36
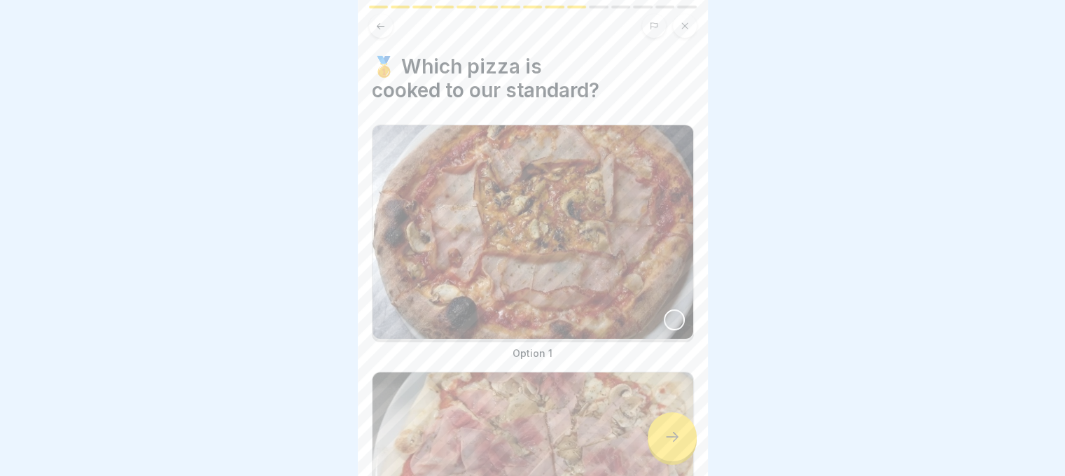
click at [664, 313] on div at bounding box center [674, 320] width 21 height 21
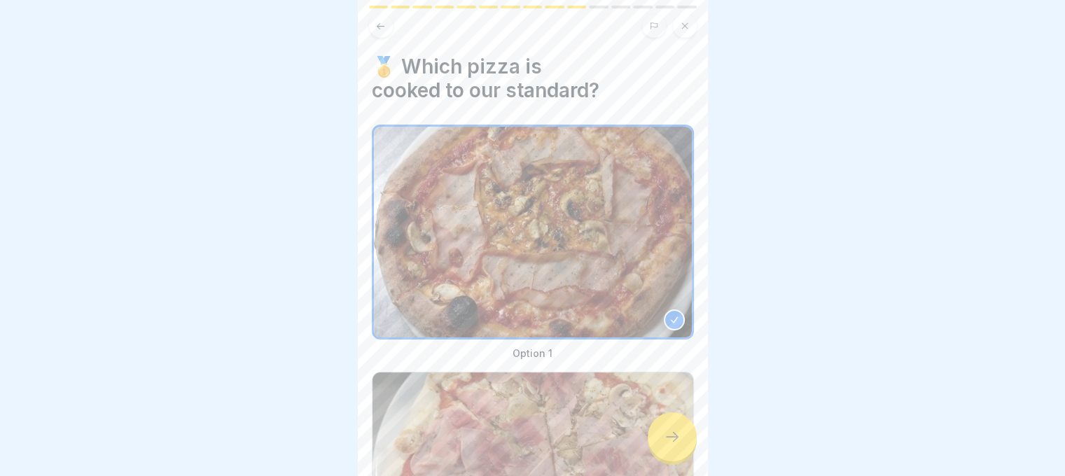
click at [674, 428] on div at bounding box center [672, 437] width 49 height 49
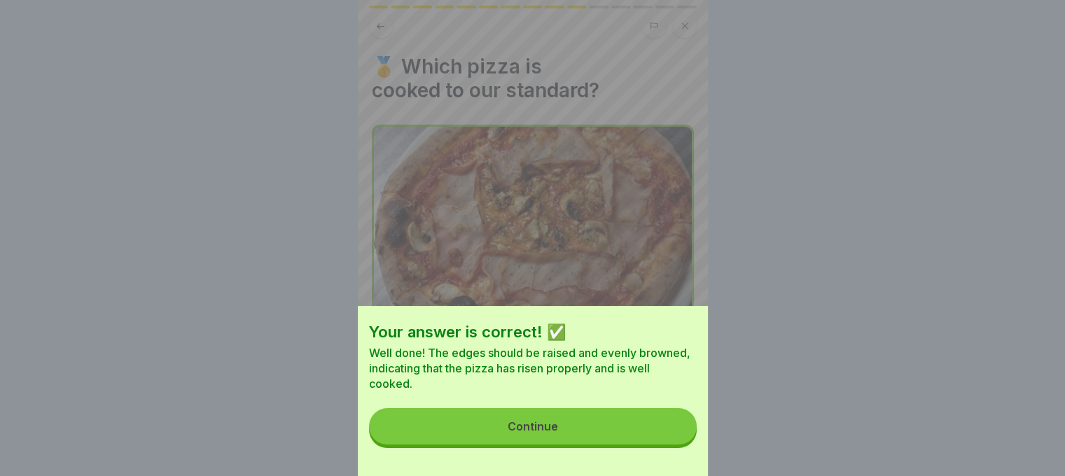
click at [672, 423] on button "Continue" at bounding box center [533, 426] width 328 height 36
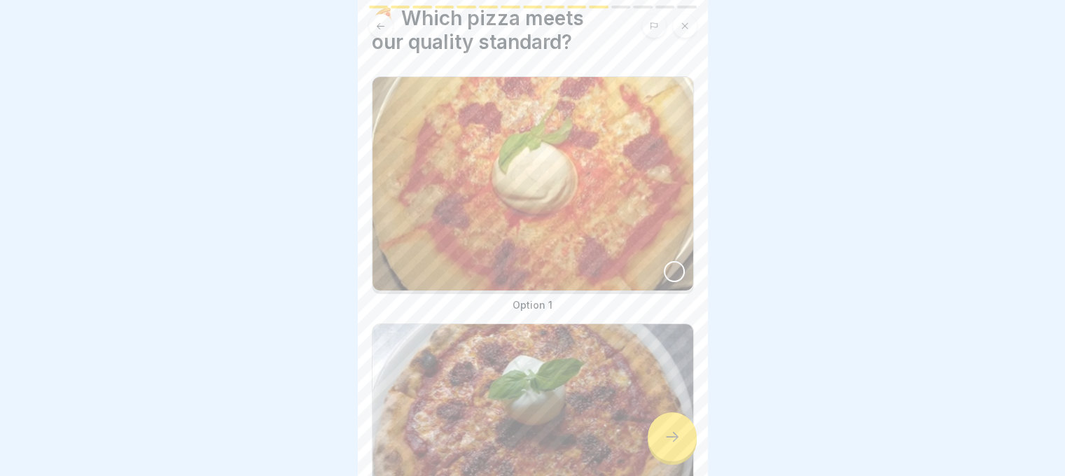
scroll to position [140, 0]
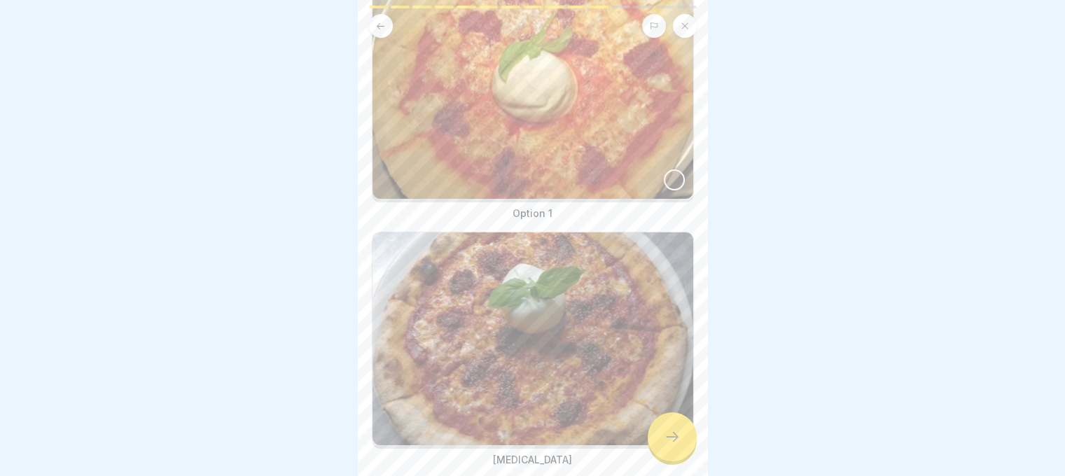
click at [642, 352] on img at bounding box center [533, 340] width 321 height 214
click at [669, 429] on div at bounding box center [672, 437] width 49 height 49
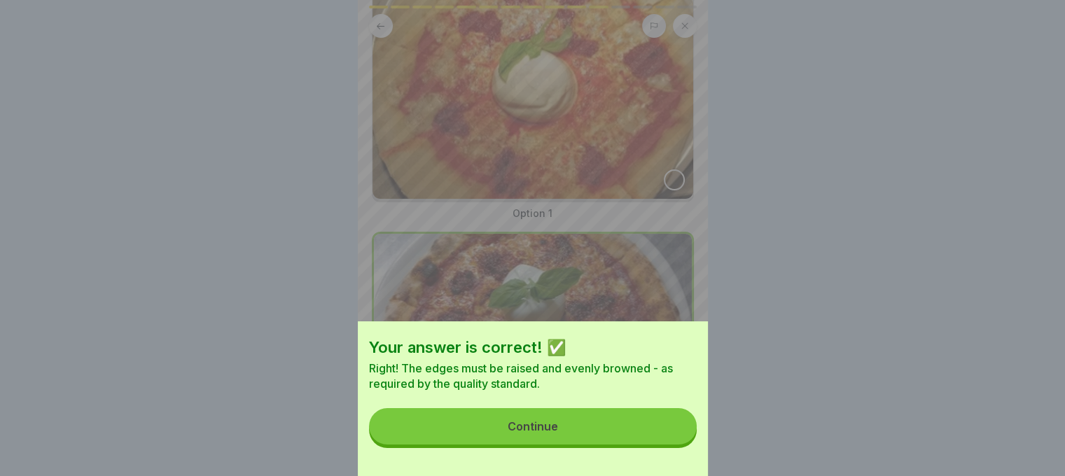
click at [670, 420] on button "Continue" at bounding box center [533, 426] width 328 height 36
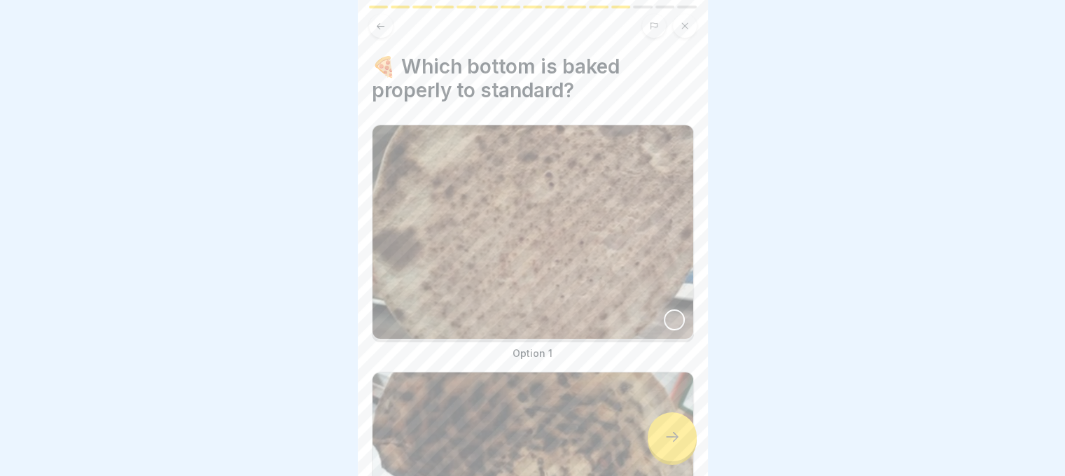
click at [664, 313] on div at bounding box center [674, 320] width 21 height 21
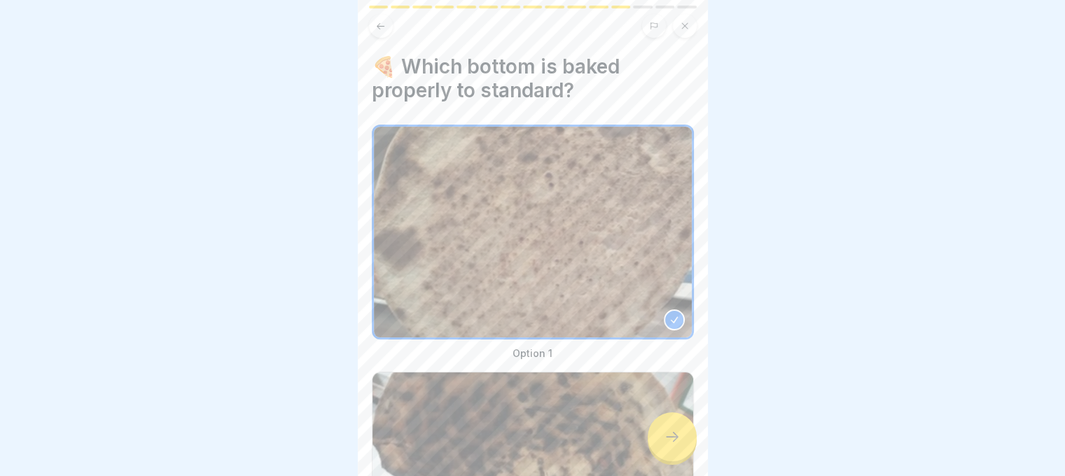
click at [686, 459] on div at bounding box center [672, 437] width 49 height 49
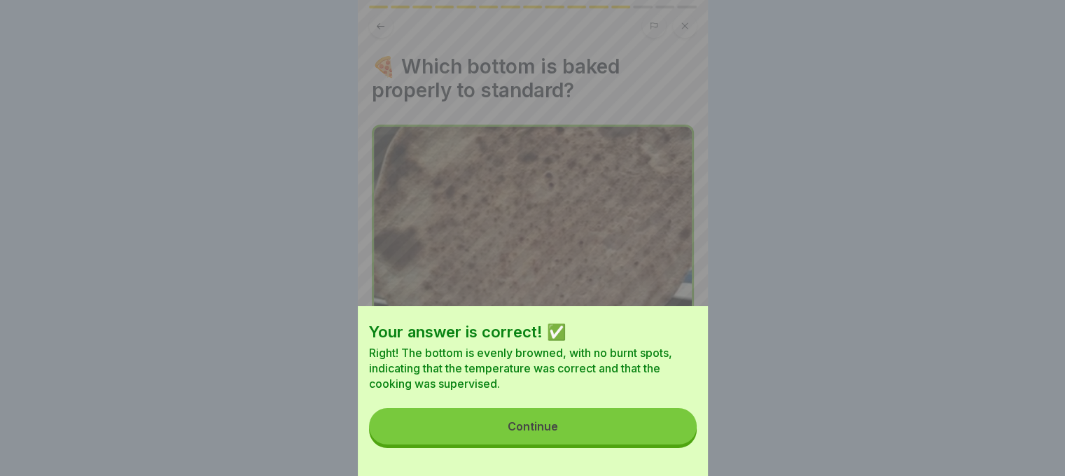
click at [639, 445] on button "Continue" at bounding box center [533, 426] width 328 height 36
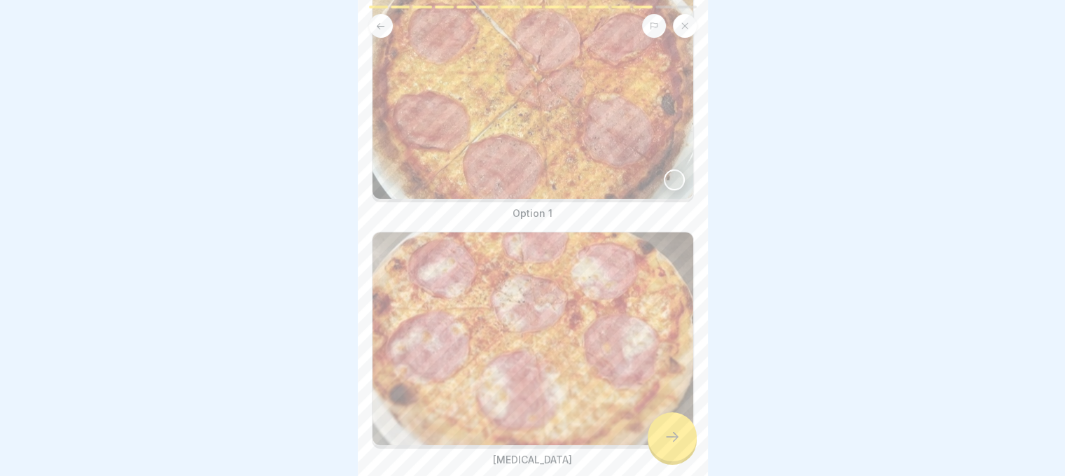
click at [653, 331] on img at bounding box center [533, 340] width 321 height 214
click at [661, 438] on div at bounding box center [672, 437] width 49 height 49
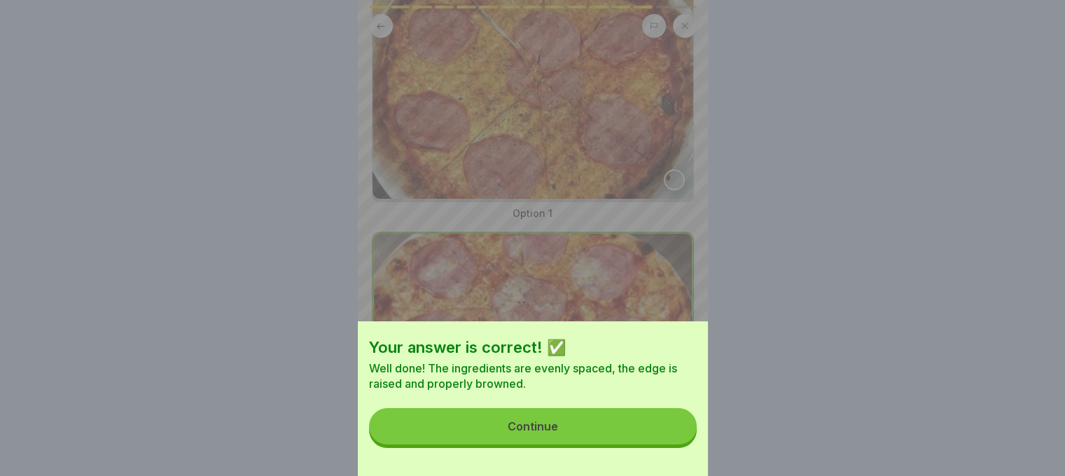
click at [661, 435] on button "Continue" at bounding box center [533, 426] width 328 height 36
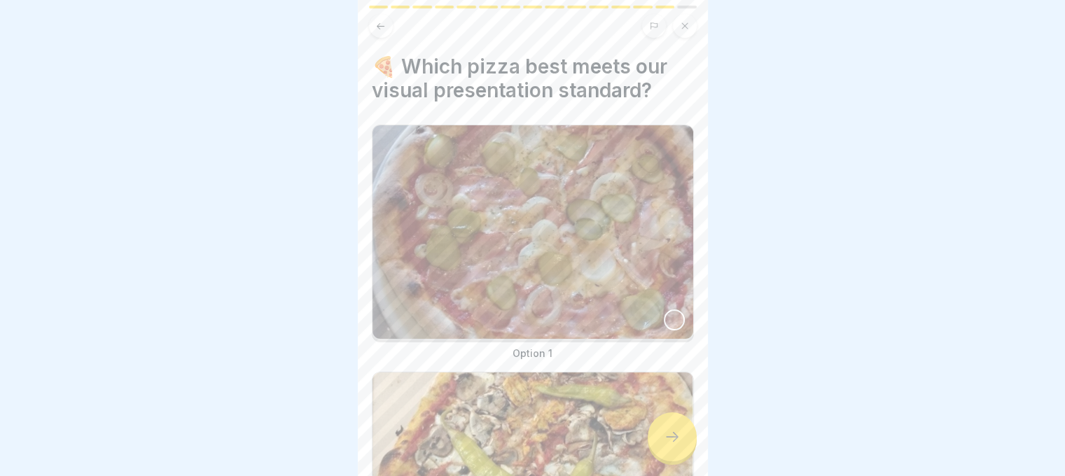
click at [664, 321] on div at bounding box center [674, 320] width 21 height 21
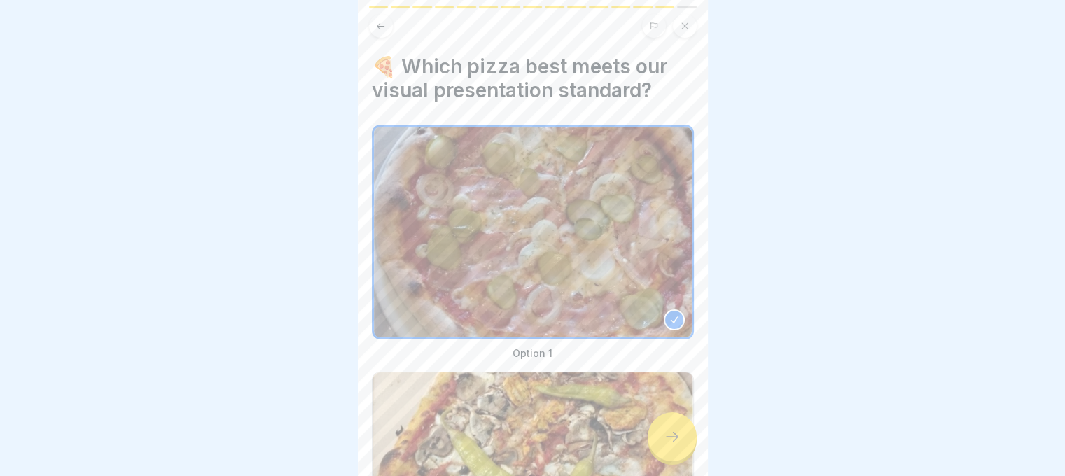
click at [675, 459] on div at bounding box center [672, 437] width 49 height 49
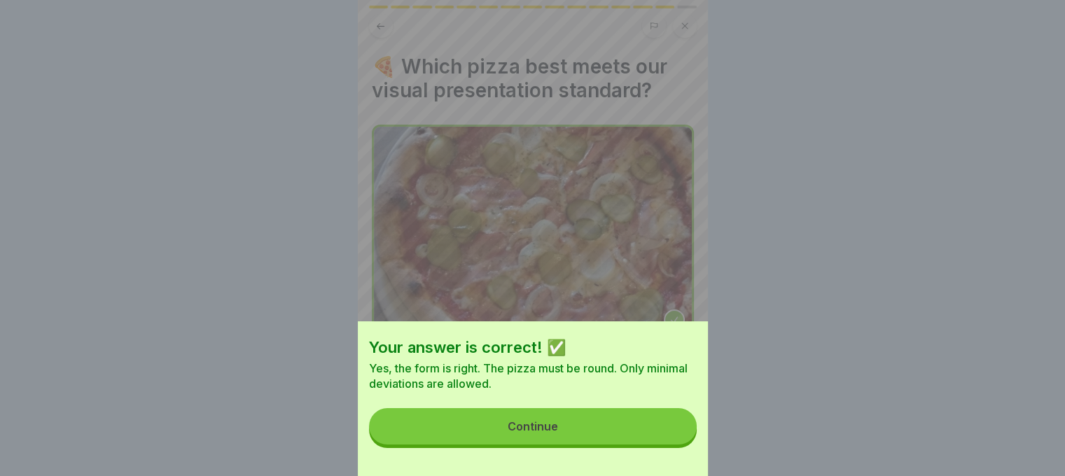
click at [672, 445] on button "Continue" at bounding box center [533, 426] width 328 height 36
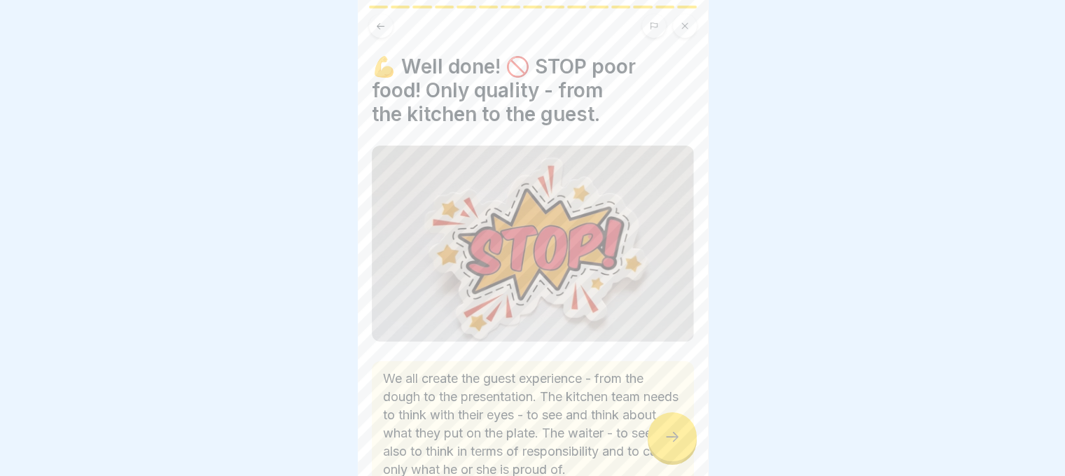
click at [665, 445] on icon at bounding box center [672, 437] width 17 height 17
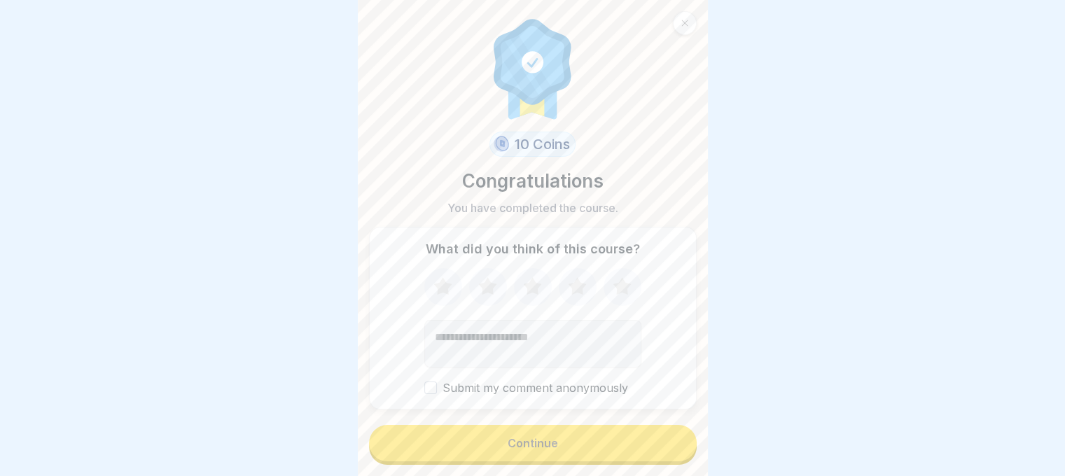
click at [661, 462] on button "Continue" at bounding box center [533, 443] width 328 height 36
